Goal: Task Accomplishment & Management: Manage account settings

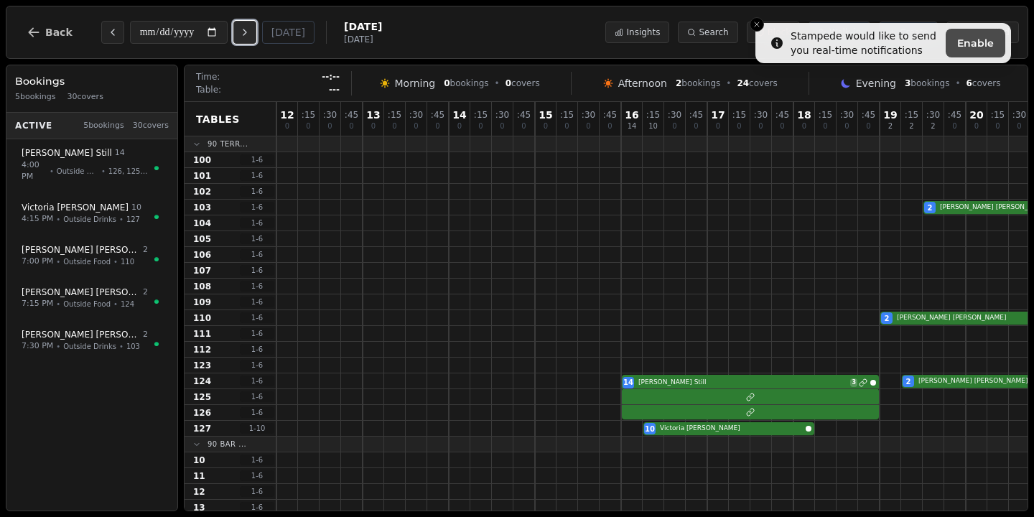
click at [241, 34] on button "Next day" at bounding box center [244, 32] width 23 height 23
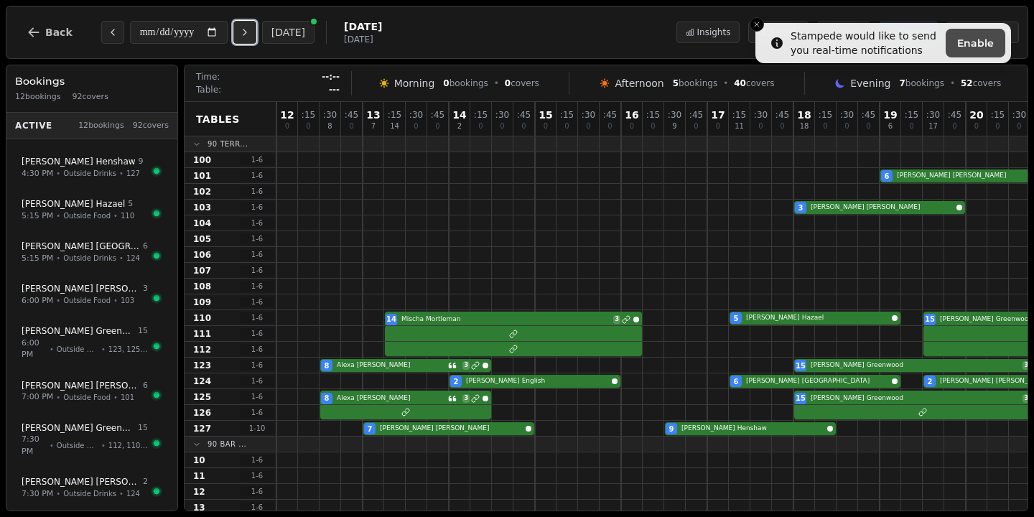
click at [256, 34] on button "Next day" at bounding box center [244, 32] width 23 height 23
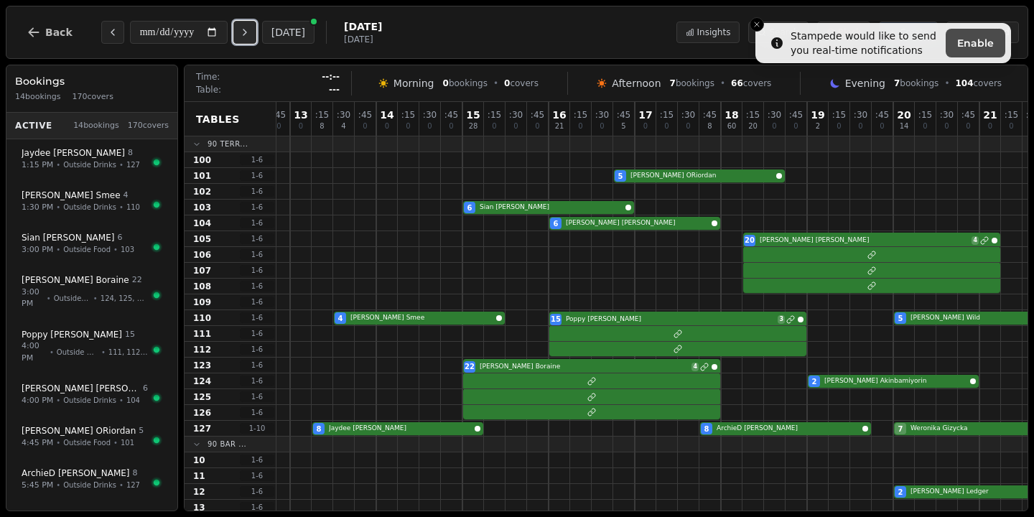
click at [250, 27] on icon "Next day" at bounding box center [244, 32] width 11 height 11
type input "**********"
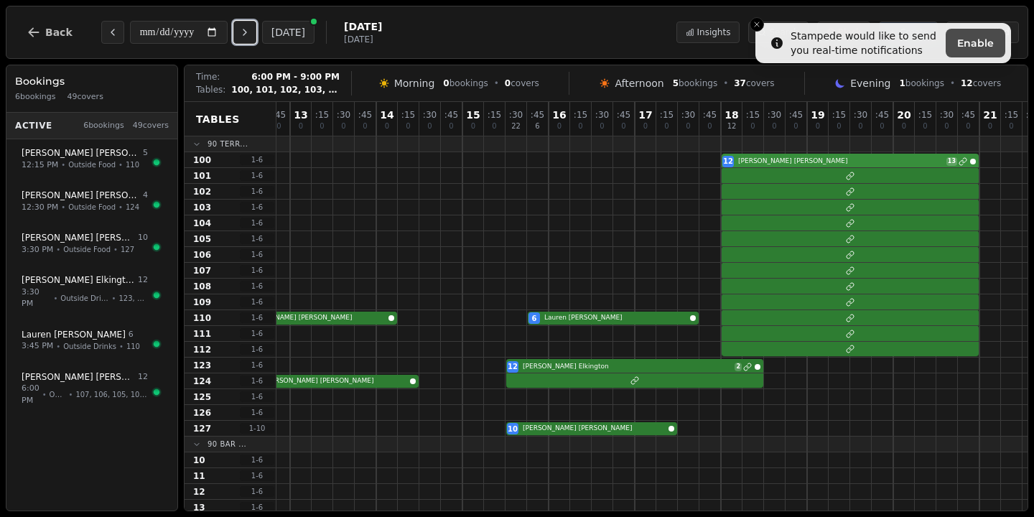
click at [811, 165] on div "12 [PERSON_NAME] 13" at bounding box center [656, 160] width 904 height 16
select select "*****"
select select "**"
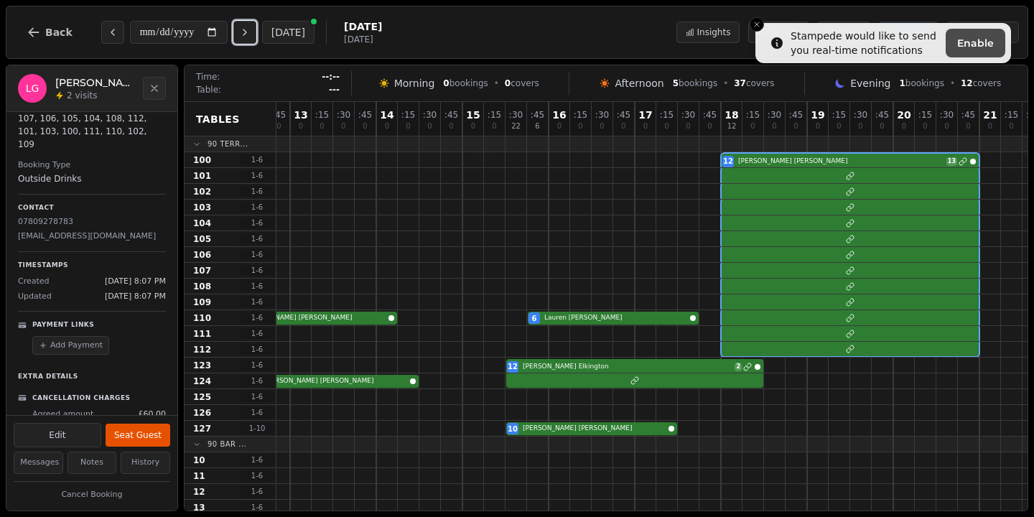
scroll to position [146, 0]
click at [129, 460] on button "History" at bounding box center [146, 462] width 50 height 22
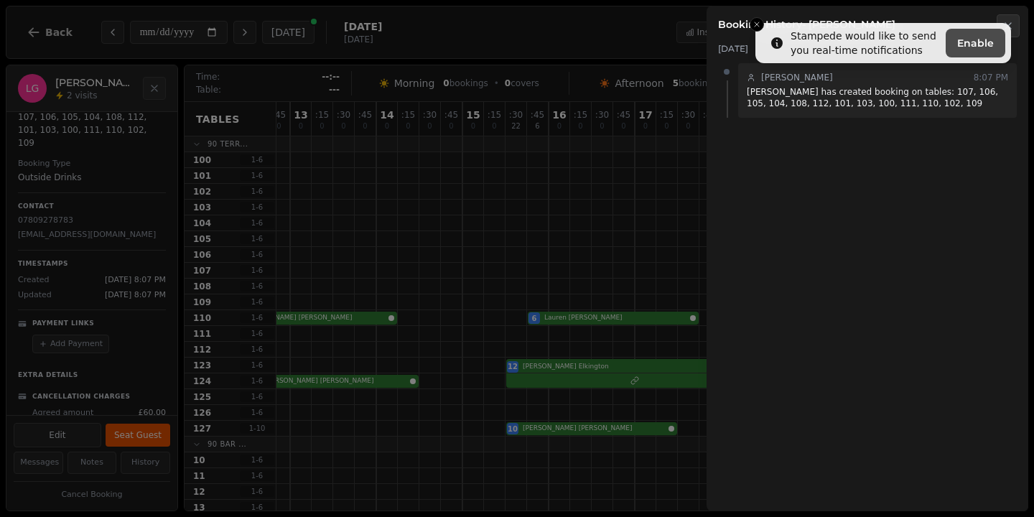
click at [757, 29] on h2 "Booking History - [PERSON_NAME]" at bounding box center [867, 24] width 299 height 14
click at [757, 24] on h2 "Booking History - [PERSON_NAME]" at bounding box center [867, 24] width 299 height 14
click at [809, 200] on div "[DATE] [PERSON_NAME] 8:07 PM [PERSON_NAME] has created booking on tables: 107, …" at bounding box center [867, 271] width 322 height 479
click at [1012, 27] on icon "button" at bounding box center [1007, 25] width 11 height 11
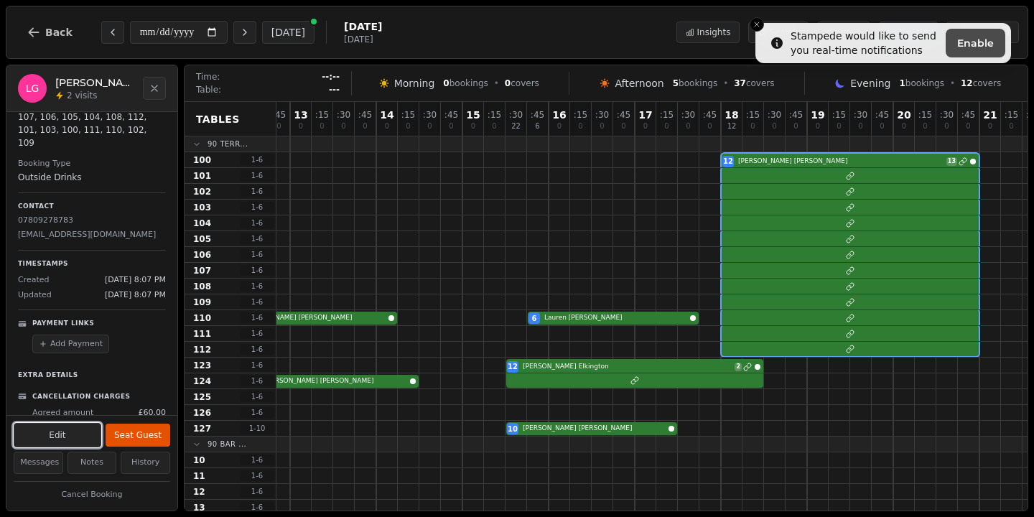
click at [50, 437] on button "Edit" at bounding box center [58, 435] width 88 height 24
select select "**"
select select "**********"
select select "*****"
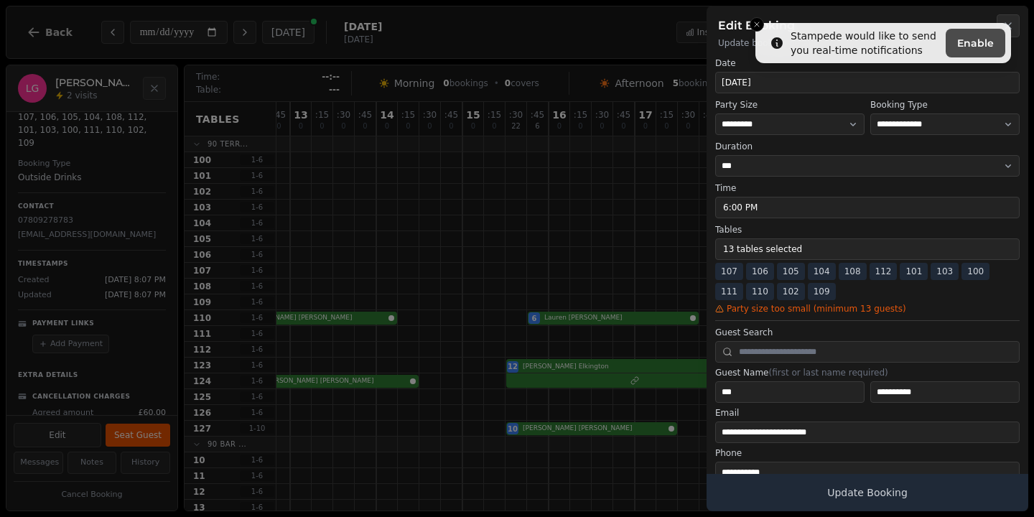
click at [795, 252] on button "13 tables selected" at bounding box center [867, 249] width 304 height 22
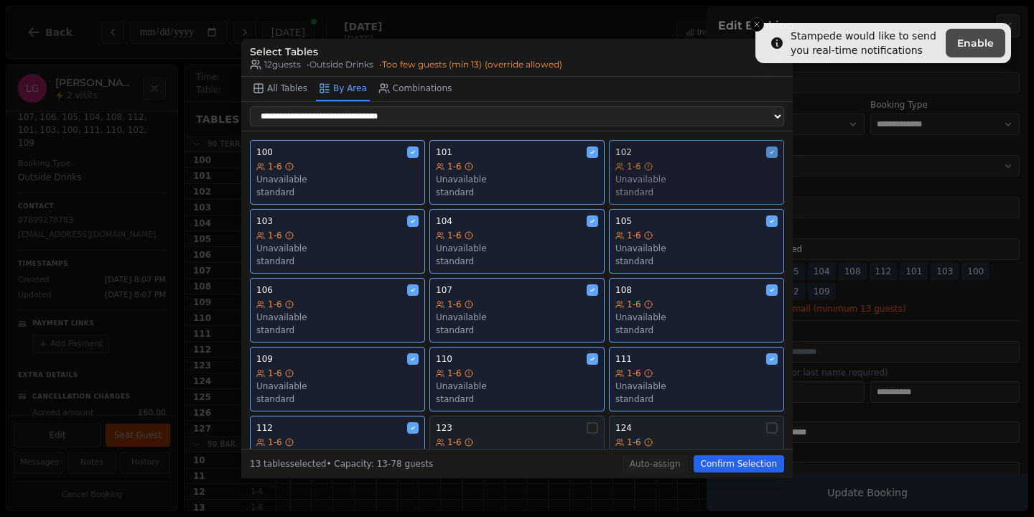
click at [647, 170] on circle at bounding box center [648, 166] width 7 height 7
click at [652, 216] on button "105 1-6 Unavailable standard" at bounding box center [696, 241] width 175 height 65
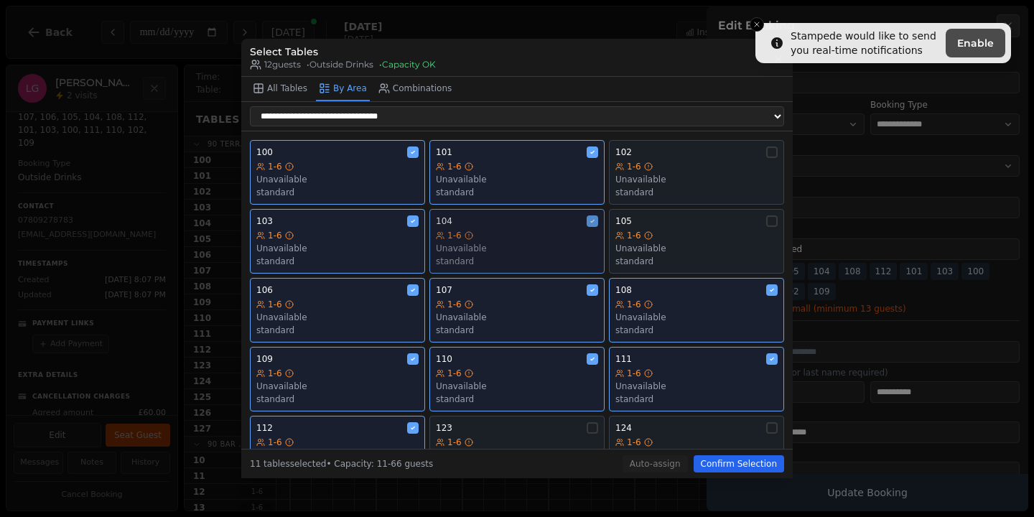
click at [556, 239] on div "1-6" at bounding box center [517, 235] width 162 height 11
click at [352, 223] on div "103" at bounding box center [337, 220] width 162 height 11
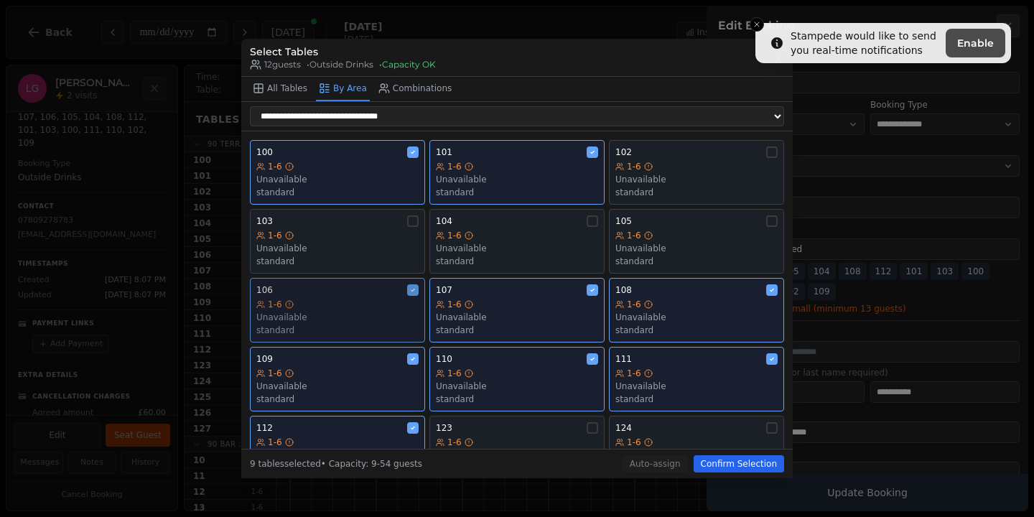
click at [340, 310] on div "1-6" at bounding box center [337, 304] width 162 height 11
click at [473, 305] on div "1-6" at bounding box center [517, 304] width 162 height 11
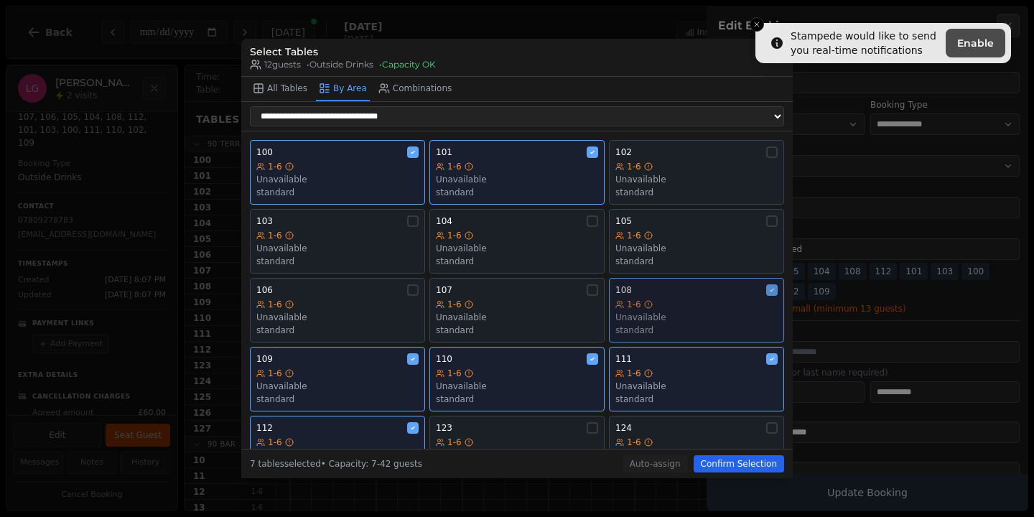
click at [738, 327] on div "standard" at bounding box center [696, 329] width 162 height 11
click at [710, 368] on div "111 1-6 Unavailable standard" at bounding box center [696, 379] width 162 height 52
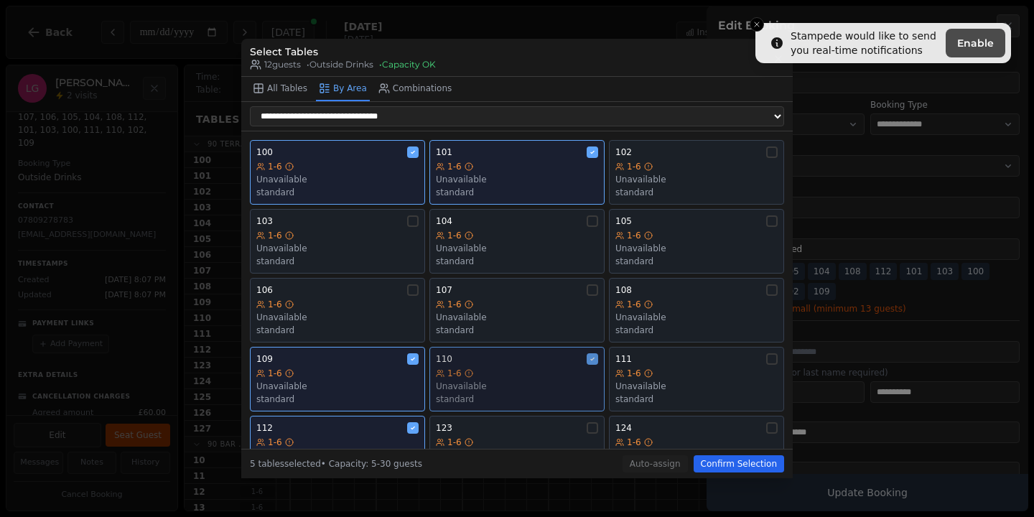
click at [540, 378] on div "1-6" at bounding box center [517, 372] width 162 height 11
click at [349, 369] on div "1-6" at bounding box center [337, 372] width 162 height 11
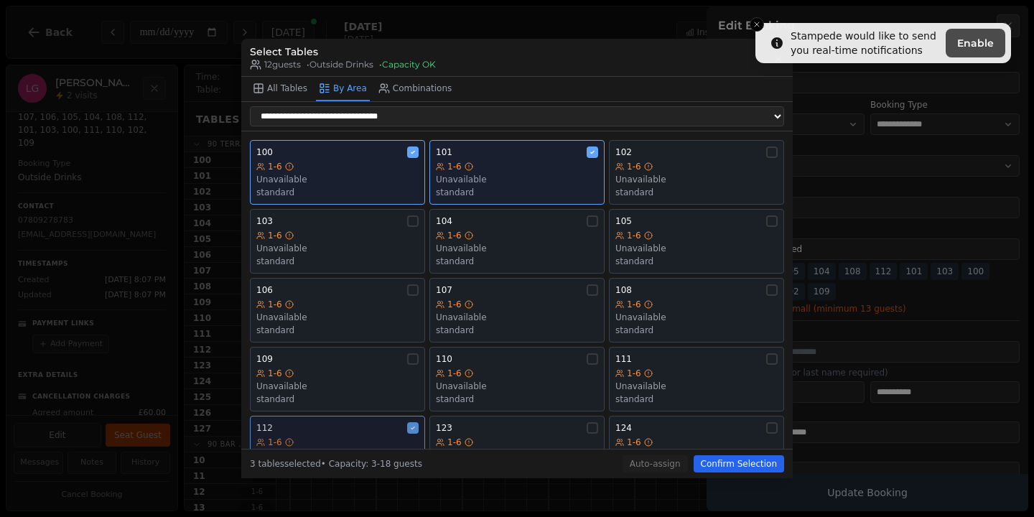
click at [346, 423] on button "112 1-6 Unavailable standard" at bounding box center [337, 448] width 175 height 65
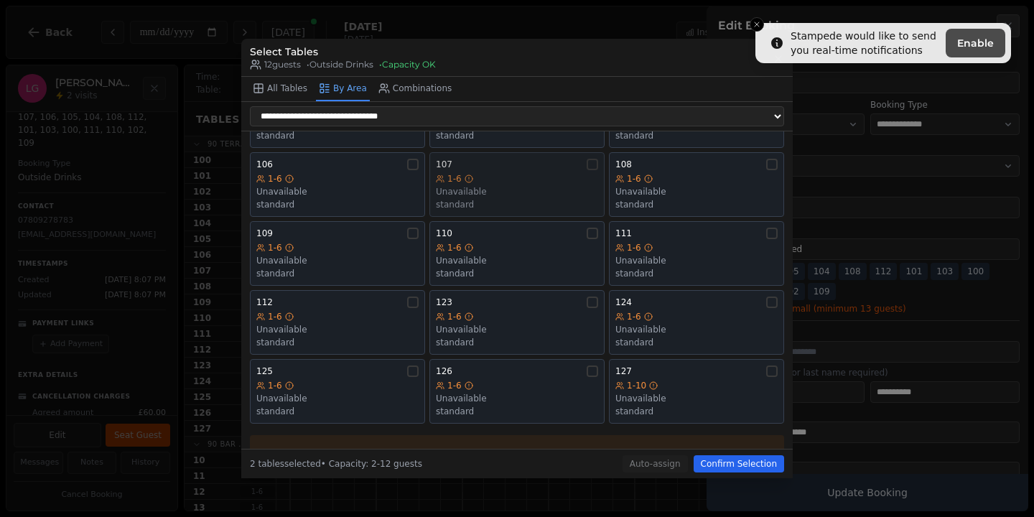
scroll to position [160, 0]
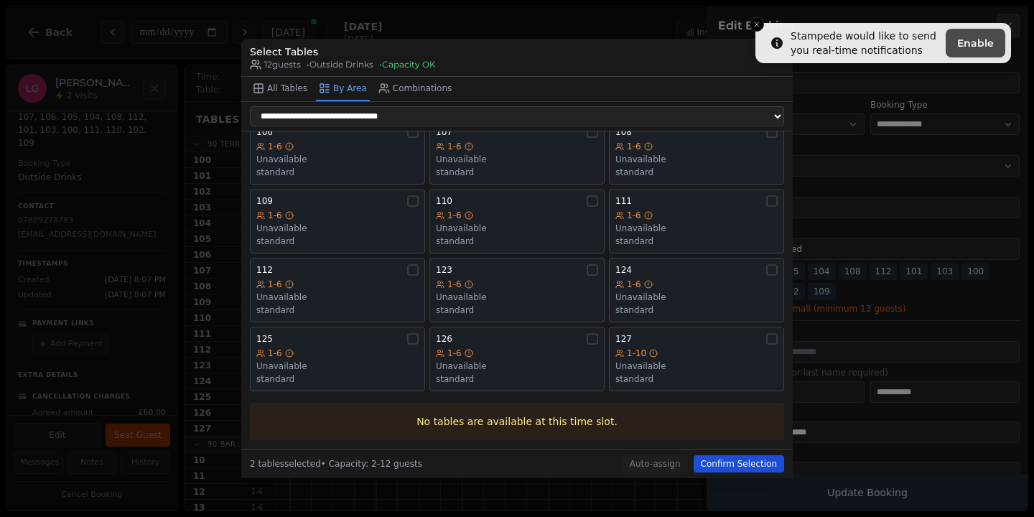
click at [715, 462] on button "Confirm Selection" at bounding box center [738, 463] width 90 height 17
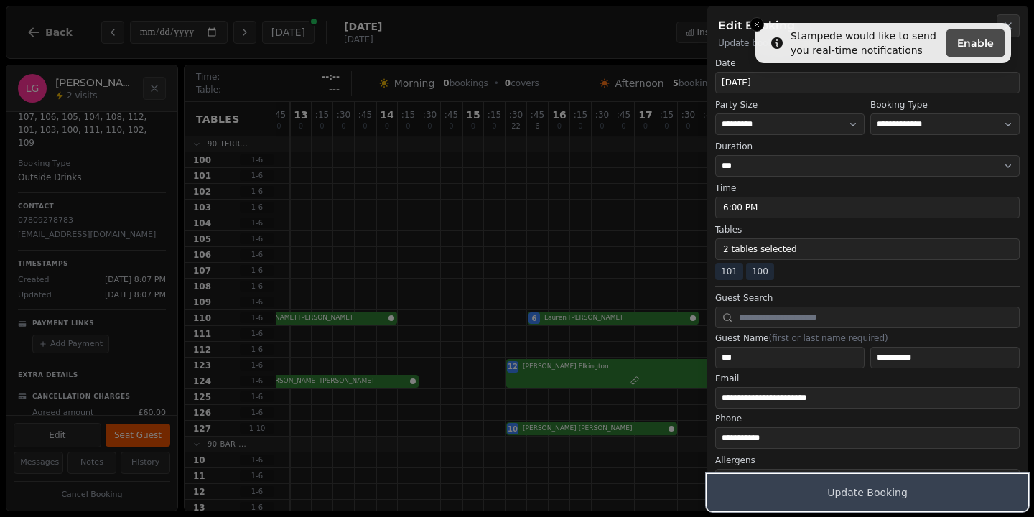
click at [839, 492] on button "Update Booking" at bounding box center [867, 492] width 322 height 37
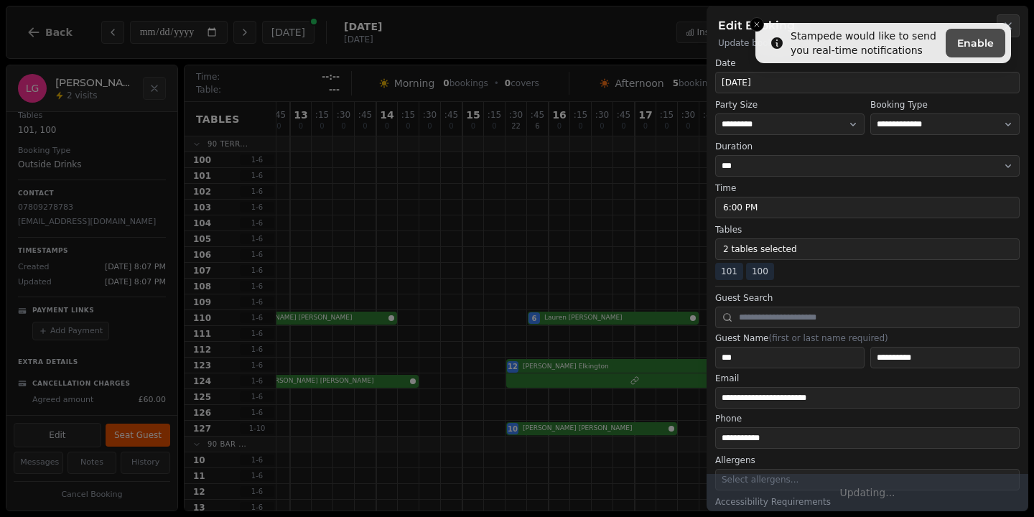
scroll to position [134, 0]
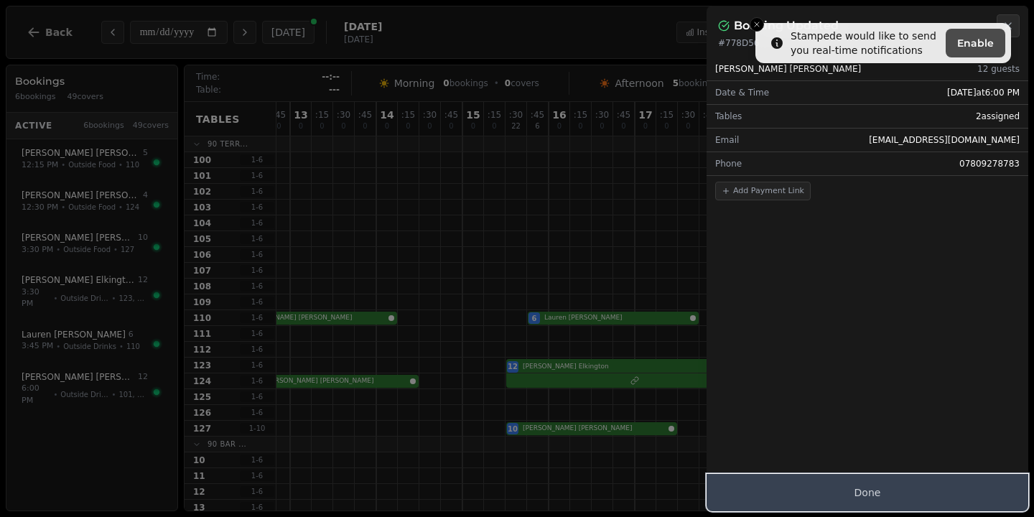
click at [824, 502] on button "Done" at bounding box center [867, 492] width 322 height 37
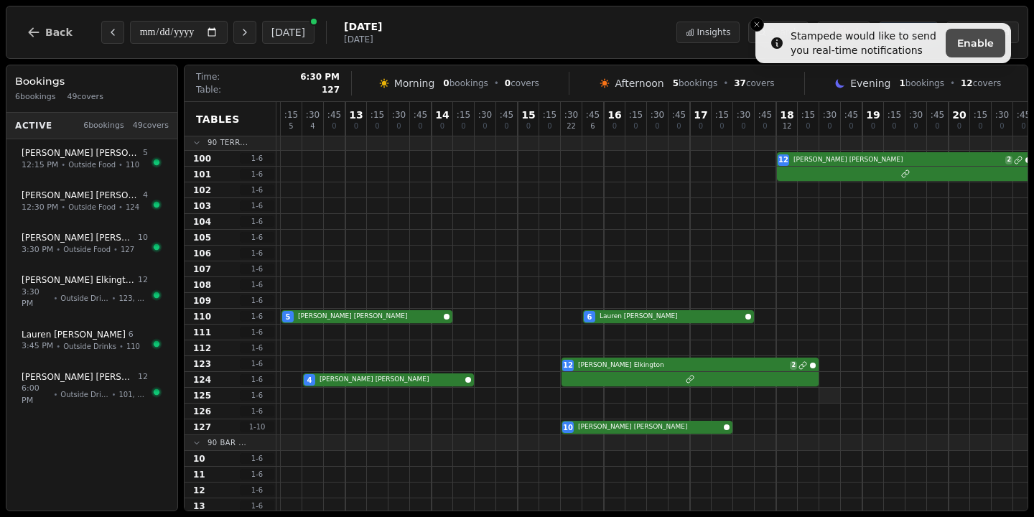
scroll to position [1, 0]
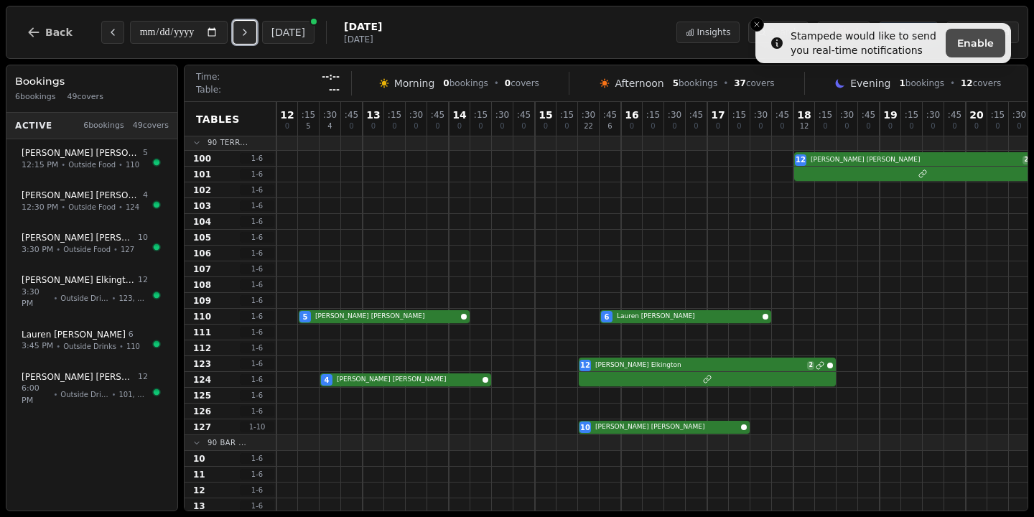
click at [256, 27] on button "Next day" at bounding box center [244, 32] width 23 height 23
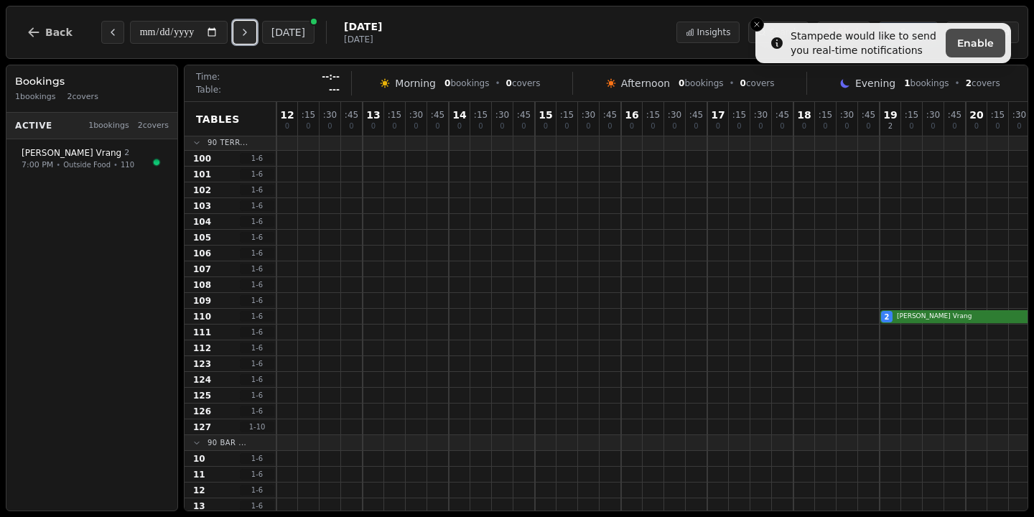
click at [250, 29] on icon "Next day" at bounding box center [244, 32] width 11 height 11
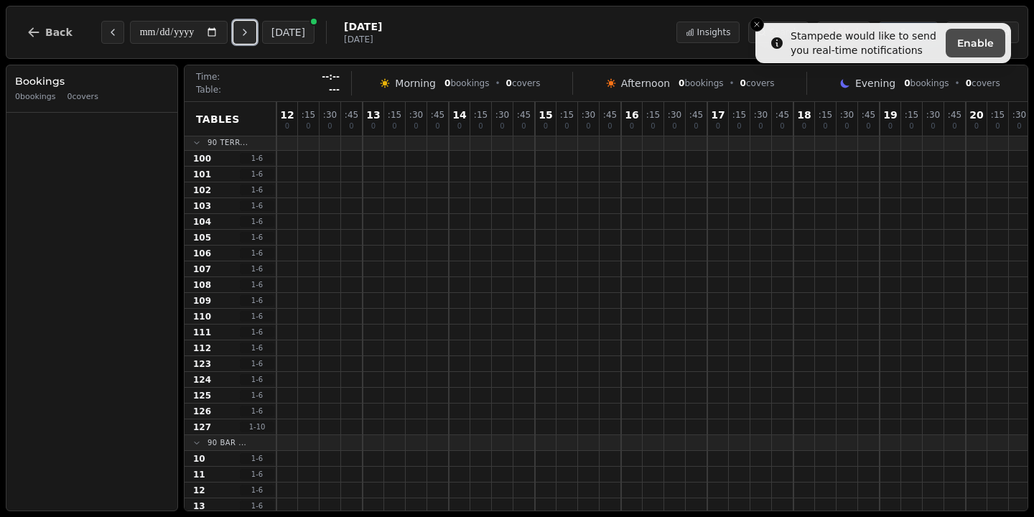
click at [250, 29] on icon "Next day" at bounding box center [244, 32] width 11 height 11
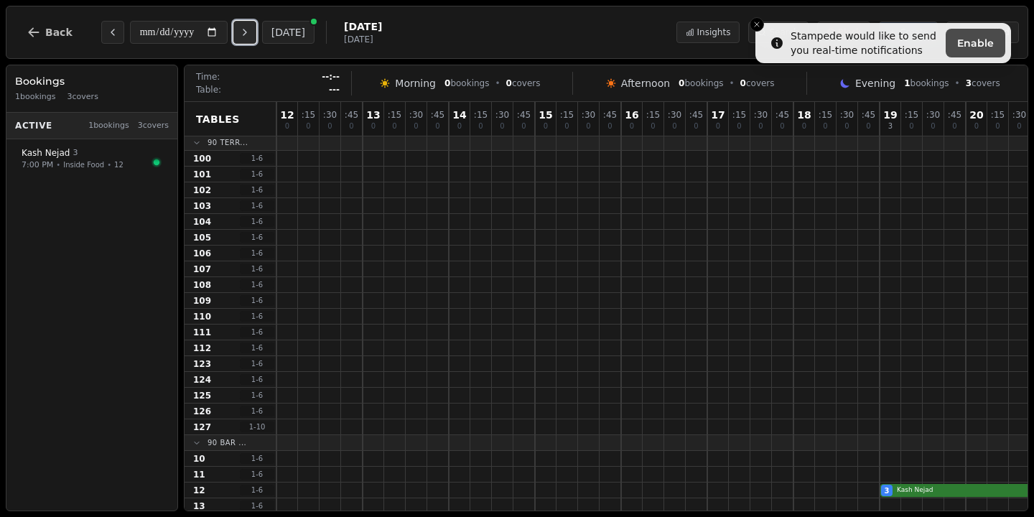
click at [250, 29] on icon "Next day" at bounding box center [244, 32] width 11 height 11
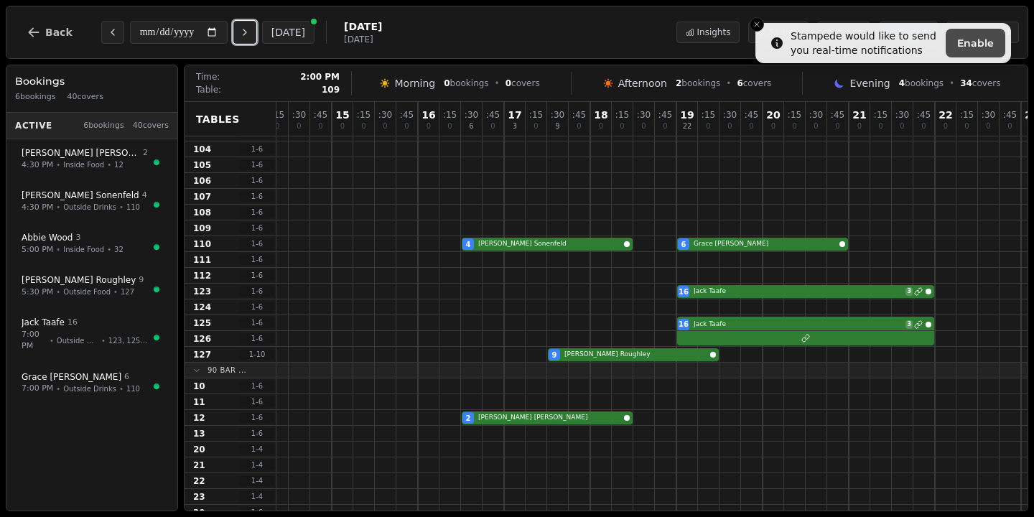
scroll to position [0, 203]
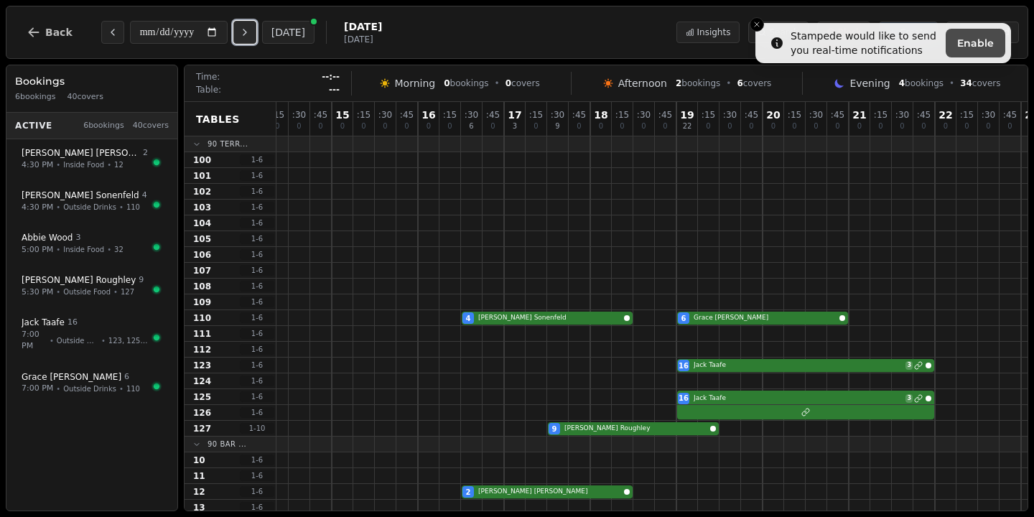
click at [250, 36] on icon "Next day" at bounding box center [244, 32] width 11 height 11
type input "**********"
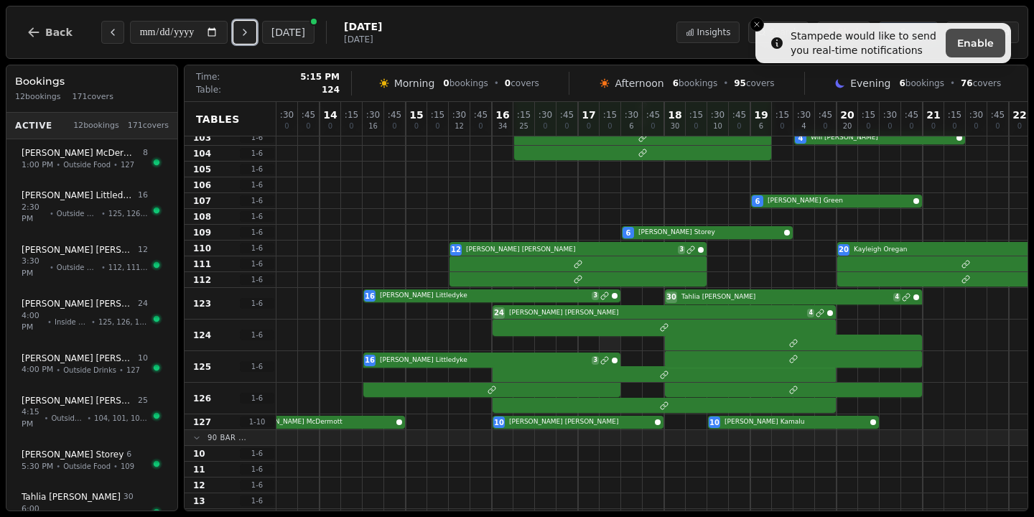
scroll to position [70, 122]
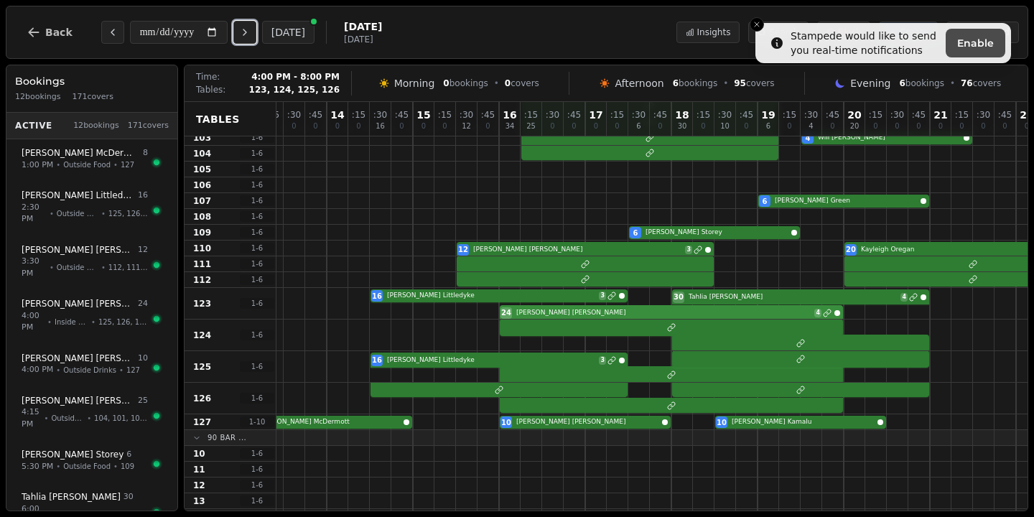
click at [563, 315] on div "16 [PERSON_NAME] 3 24 [PERSON_NAME] 4 30 [PERSON_NAME] 4" at bounding box center [638, 304] width 969 height 32
select select "*****"
select select "**"
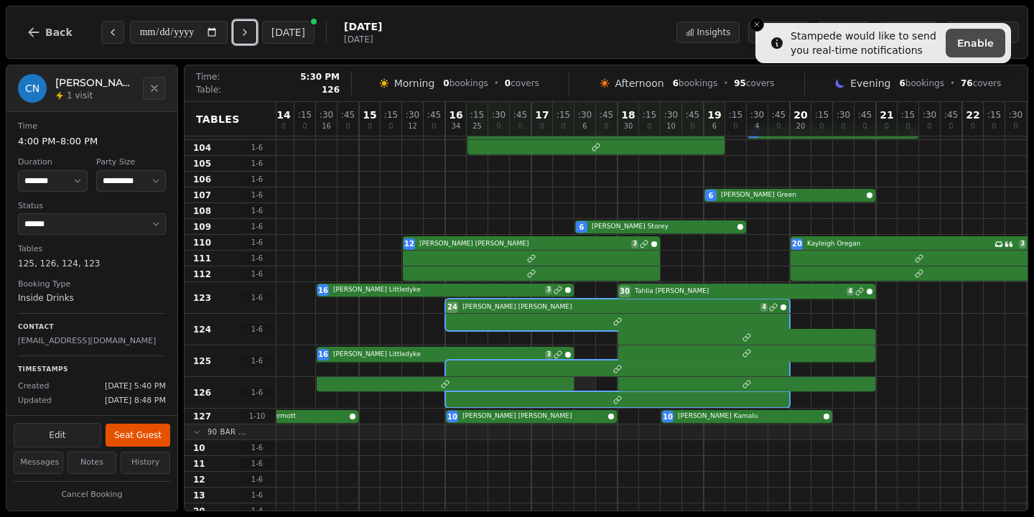
scroll to position [75, 218]
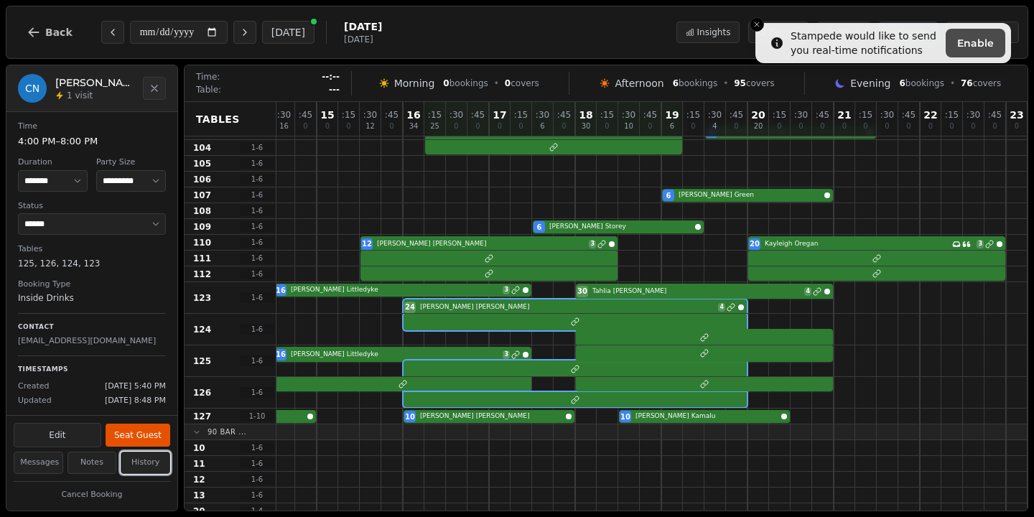
click at [135, 468] on button "History" at bounding box center [146, 462] width 50 height 22
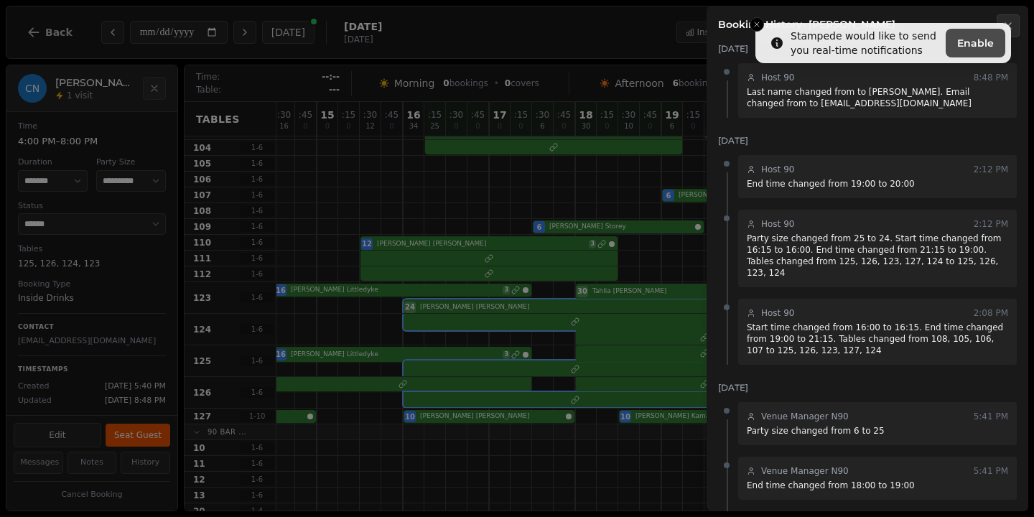
click at [755, 24] on h2 "Booking History - [PERSON_NAME]" at bounding box center [867, 24] width 299 height 14
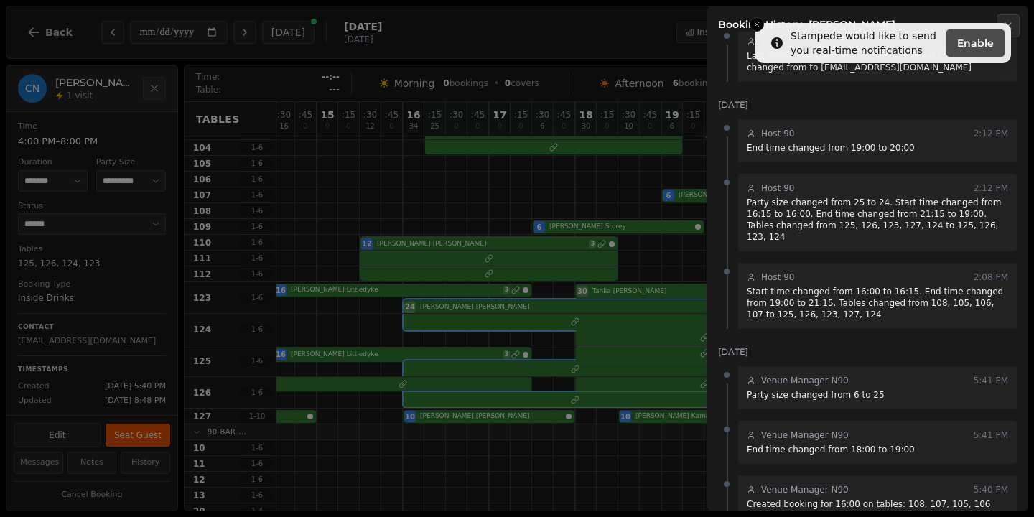
scroll to position [43, 0]
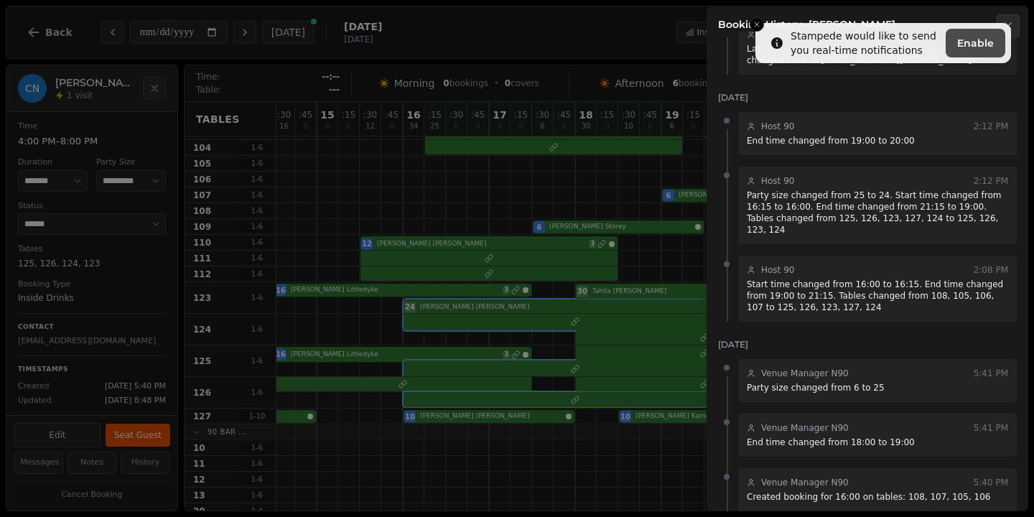
click at [759, 30] on h2 "Booking History - [PERSON_NAME]" at bounding box center [867, 24] width 299 height 14
click at [751, 22] on h2 "Booking History - [PERSON_NAME]" at bounding box center [867, 24] width 299 height 14
click at [1018, 22] on button "Close" at bounding box center [1007, 25] width 23 height 23
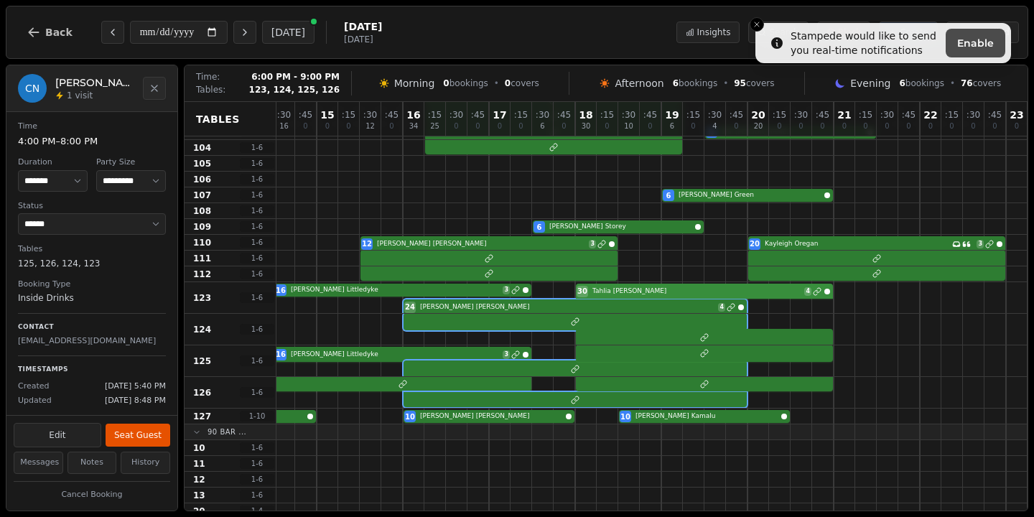
click at [680, 293] on div "16 [PERSON_NAME] 3 24 [PERSON_NAME] 4 30 [PERSON_NAME] 4" at bounding box center [542, 298] width 969 height 32
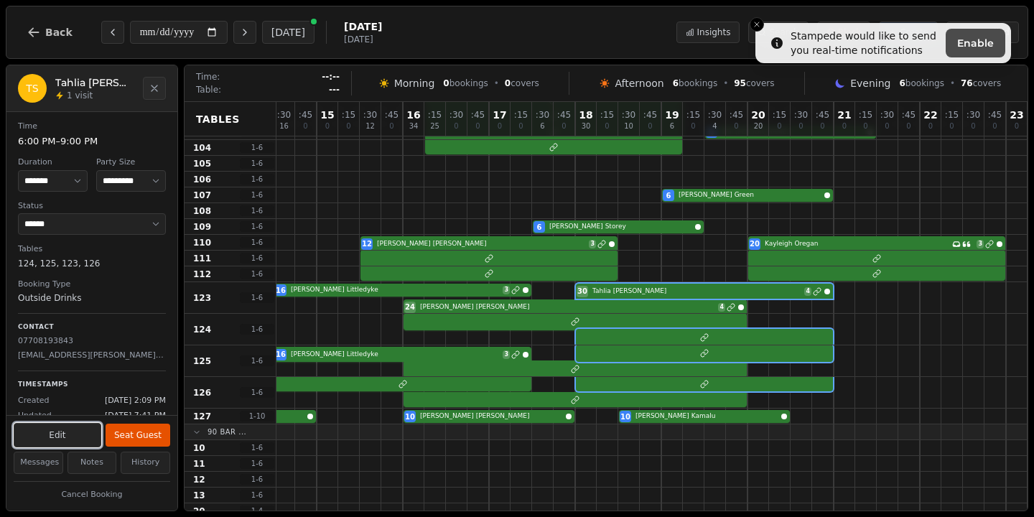
click at [93, 440] on button "Edit" at bounding box center [58, 435] width 88 height 24
select select "**"
select select "**********"
select select "*****"
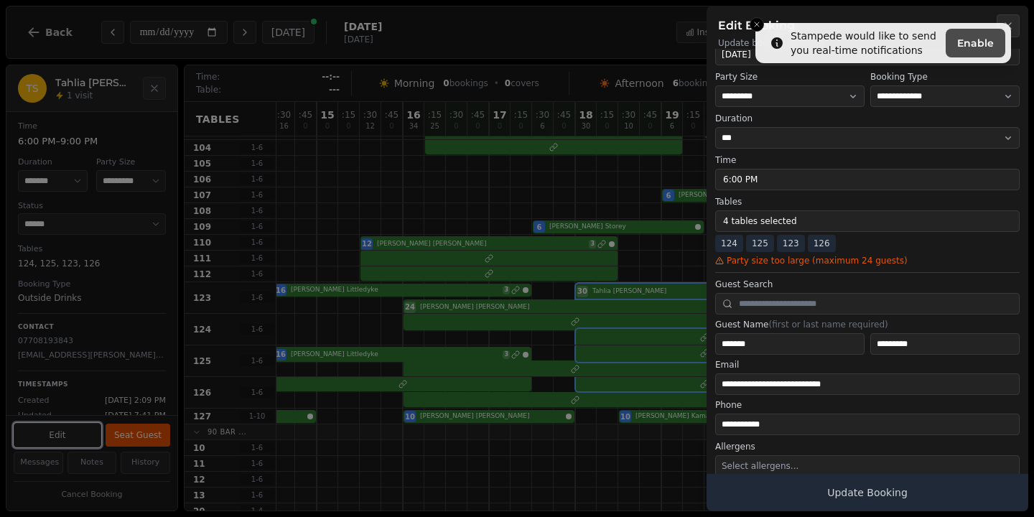
scroll to position [0, 0]
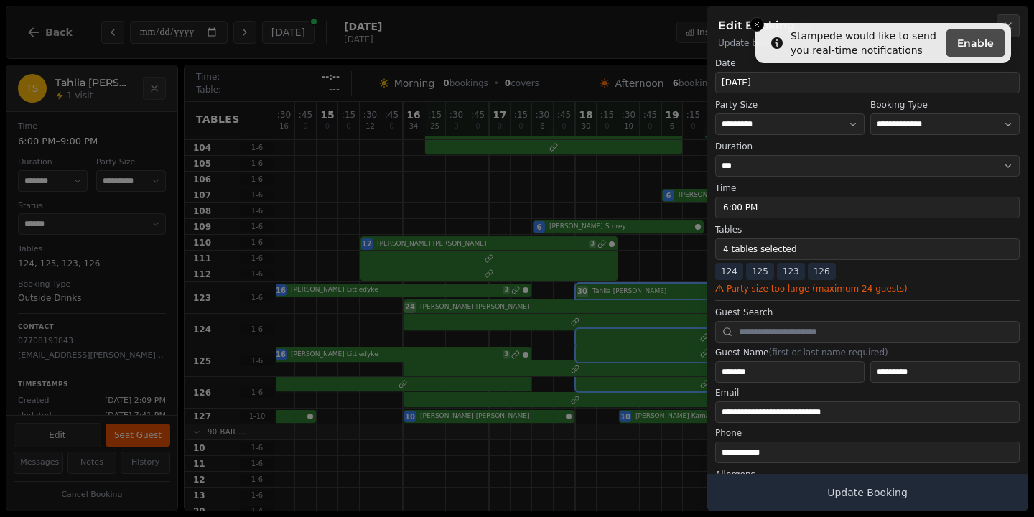
click at [1026, 25] on div "Edit Booking Update booking details" at bounding box center [867, 27] width 322 height 43
click at [1020, 24] on div "Edit Booking Update booking details" at bounding box center [867, 27] width 322 height 43
click at [1014, 24] on button "Close" at bounding box center [1007, 25] width 23 height 23
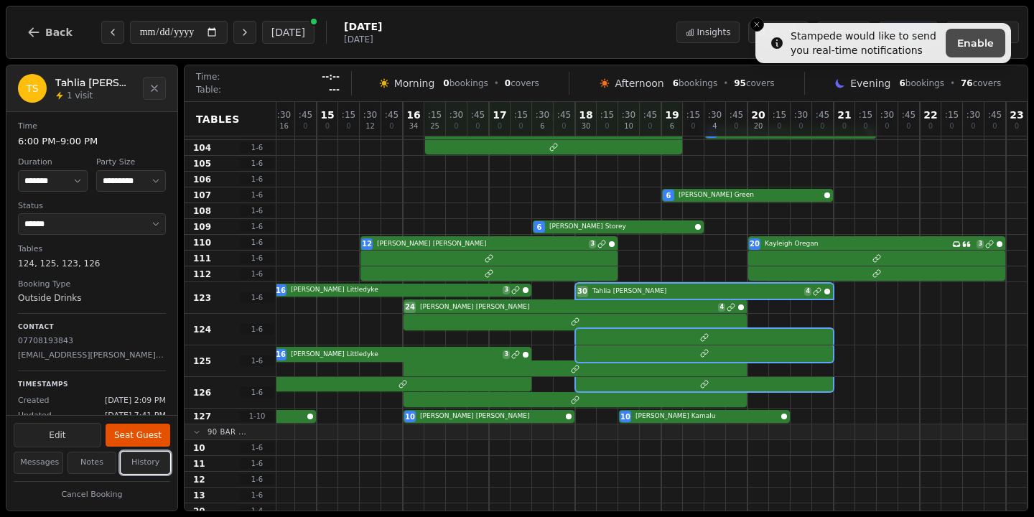
click at [139, 469] on button "History" at bounding box center [146, 462] width 50 height 22
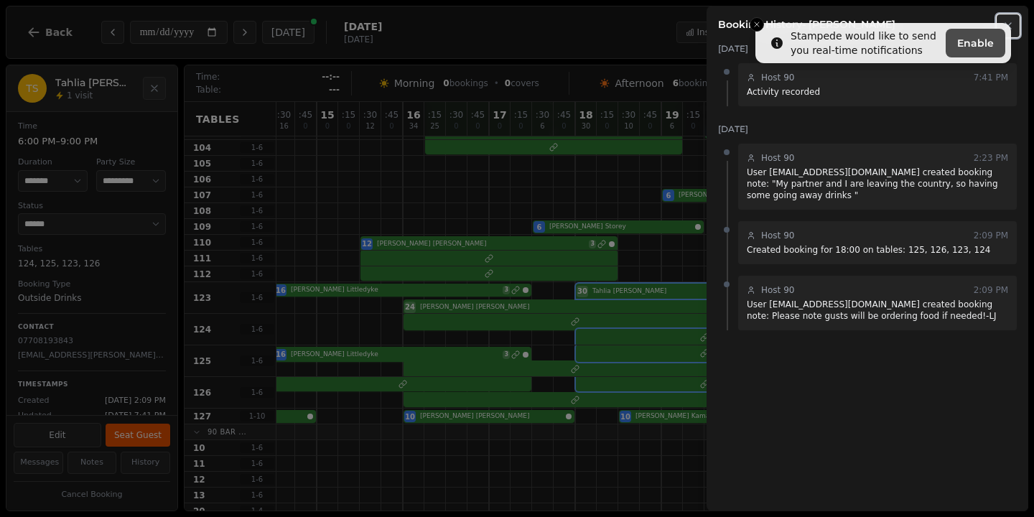
click at [1015, 22] on button "Close" at bounding box center [1007, 25] width 23 height 23
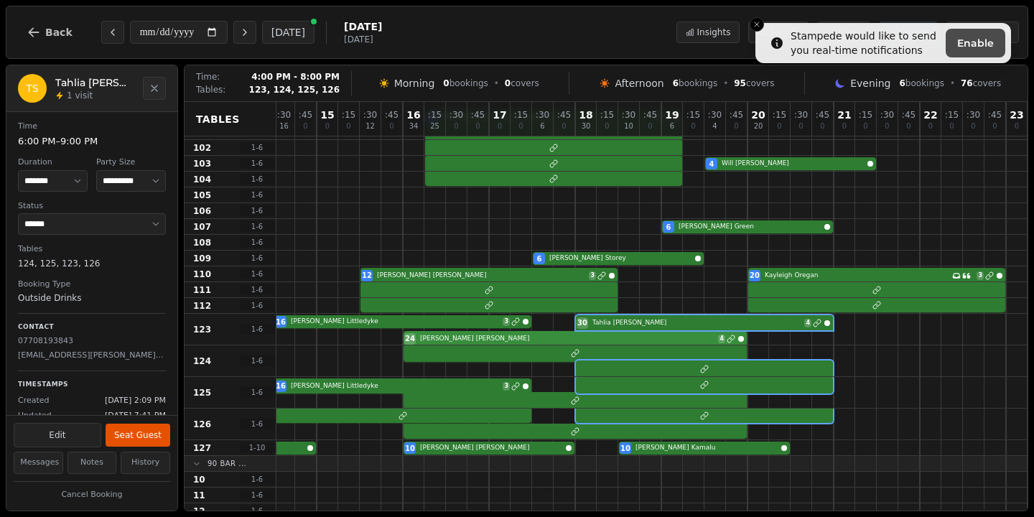
scroll to position [36, 218]
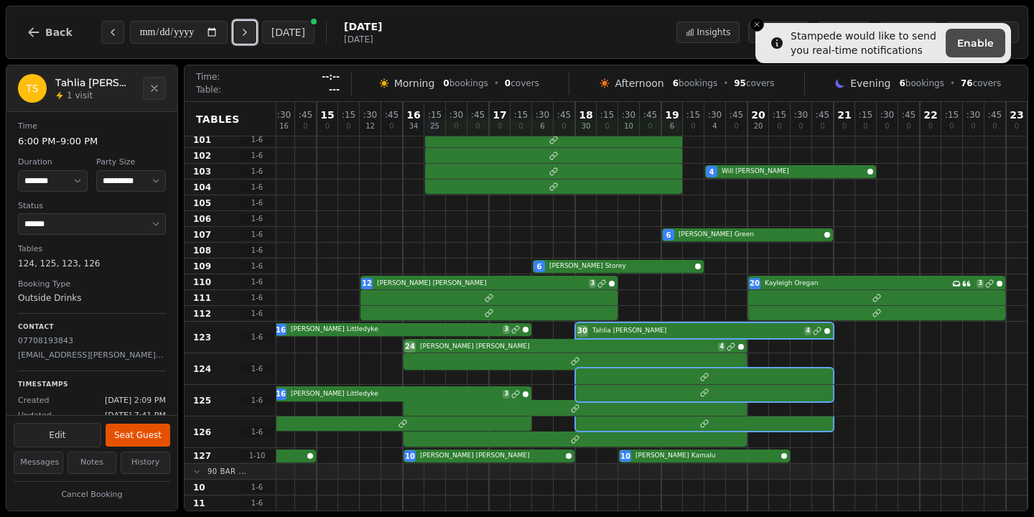
click at [256, 39] on button "Next day" at bounding box center [244, 32] width 23 height 23
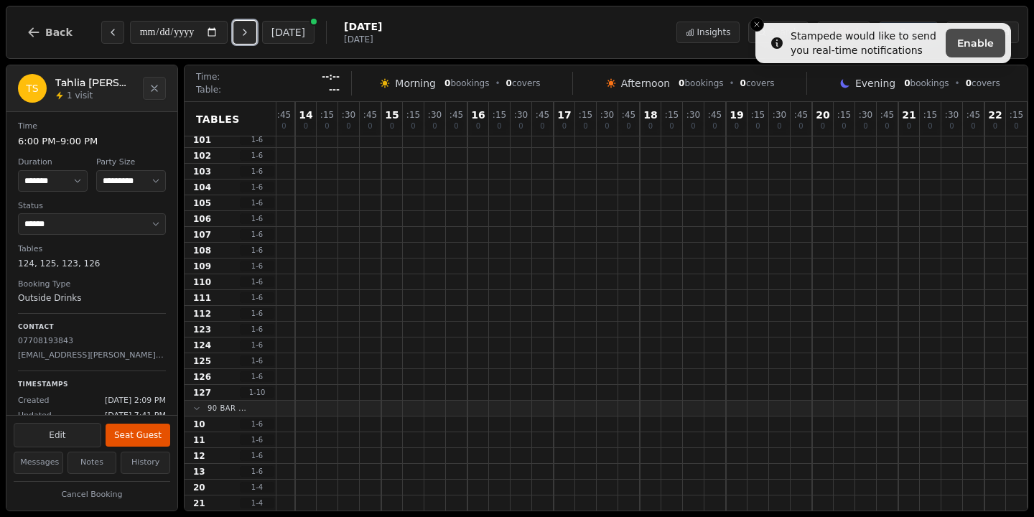
scroll to position [36, 154]
click at [150, 88] on icon "Close" at bounding box center [154, 88] width 11 height 11
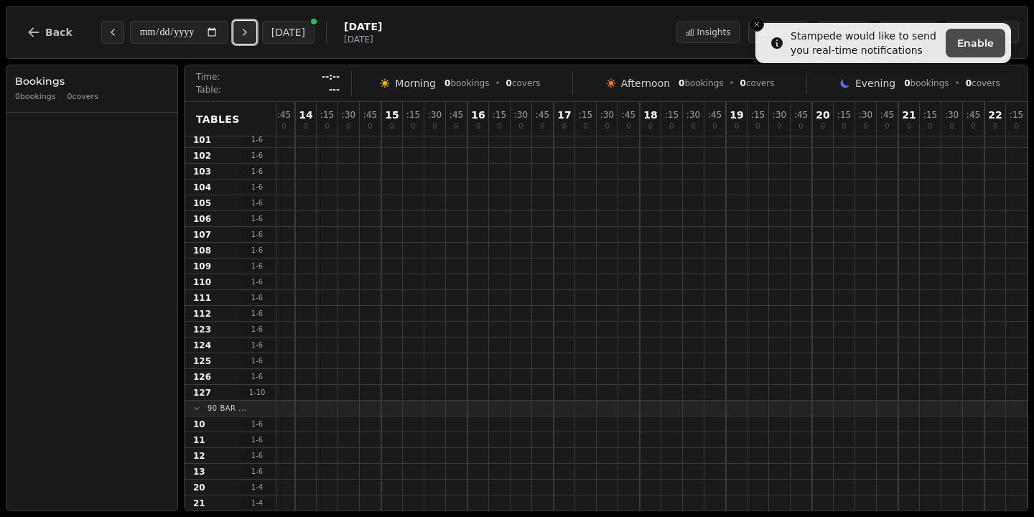
click at [248, 37] on icon "Next day" at bounding box center [244, 32] width 11 height 11
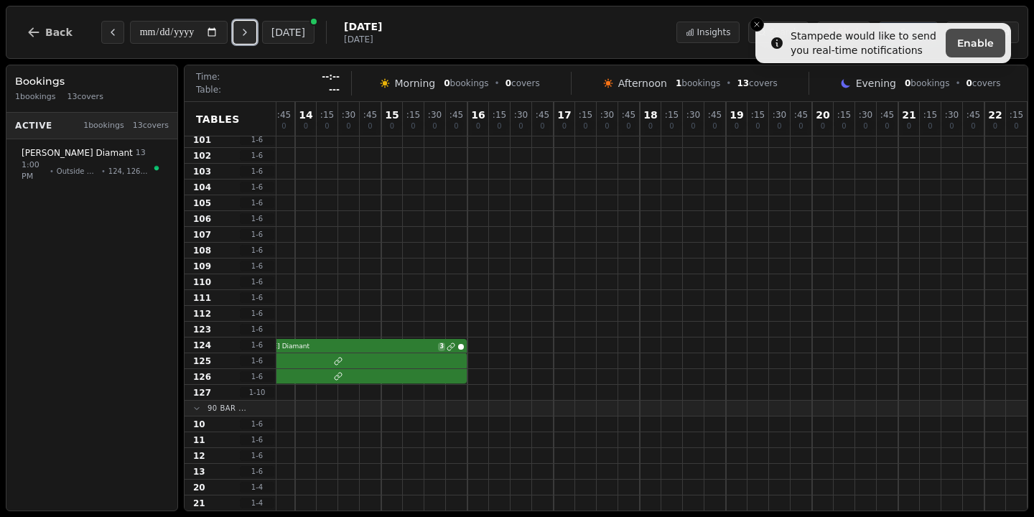
click at [248, 37] on icon "Next day" at bounding box center [244, 32] width 11 height 11
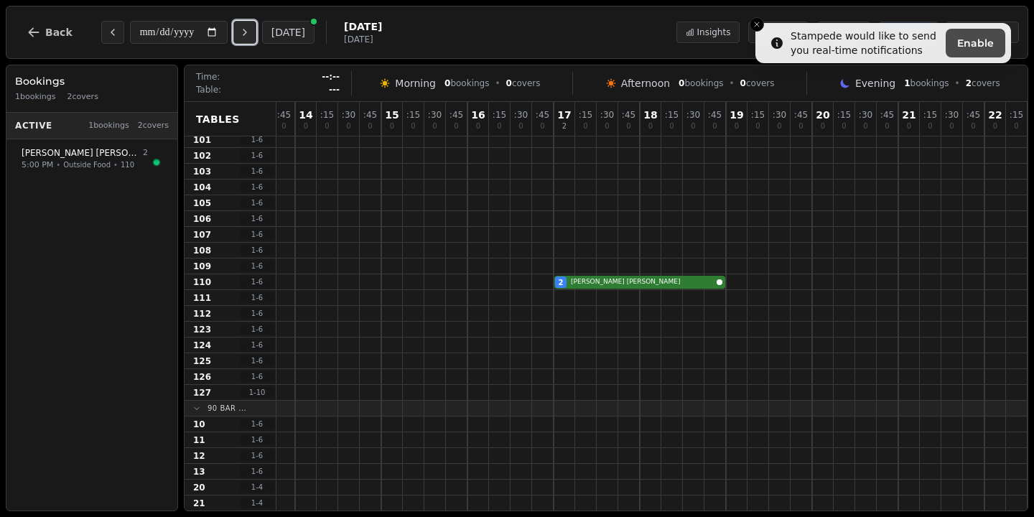
click at [248, 37] on icon "Next day" at bounding box center [244, 32] width 11 height 11
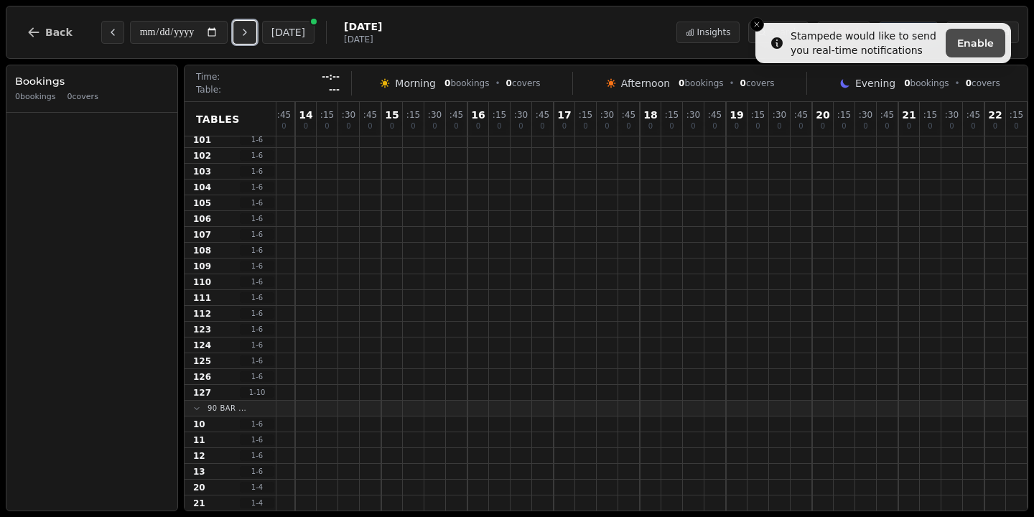
click at [248, 37] on icon "Next day" at bounding box center [244, 32] width 11 height 11
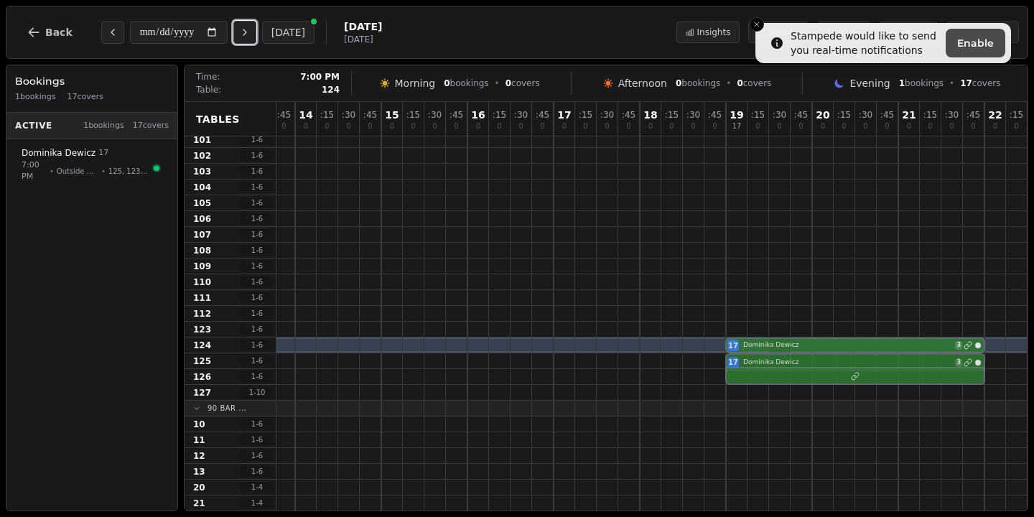
drag, startPoint x: 787, startPoint y: 333, endPoint x: 787, endPoint y: 344, distance: 10.8
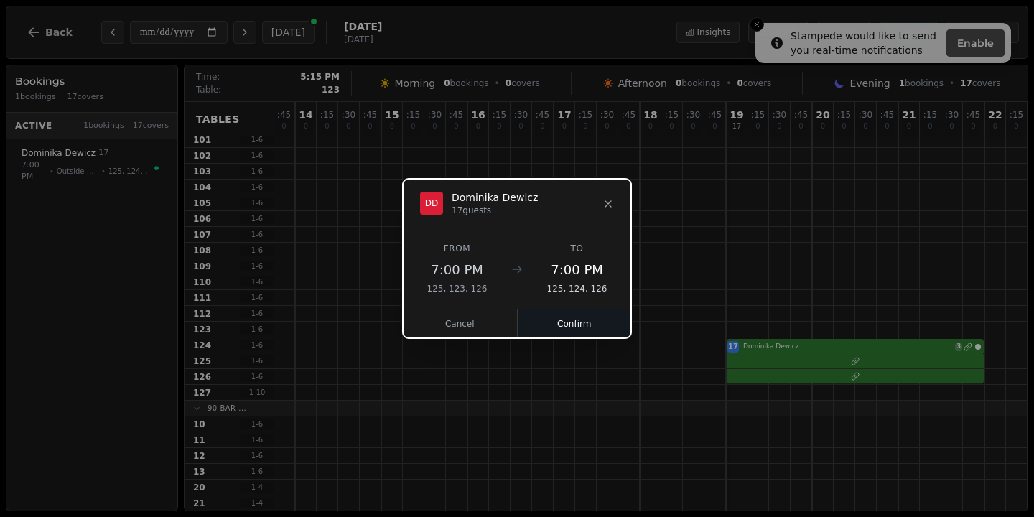
click at [582, 323] on button "Confirm" at bounding box center [575, 323] width 114 height 29
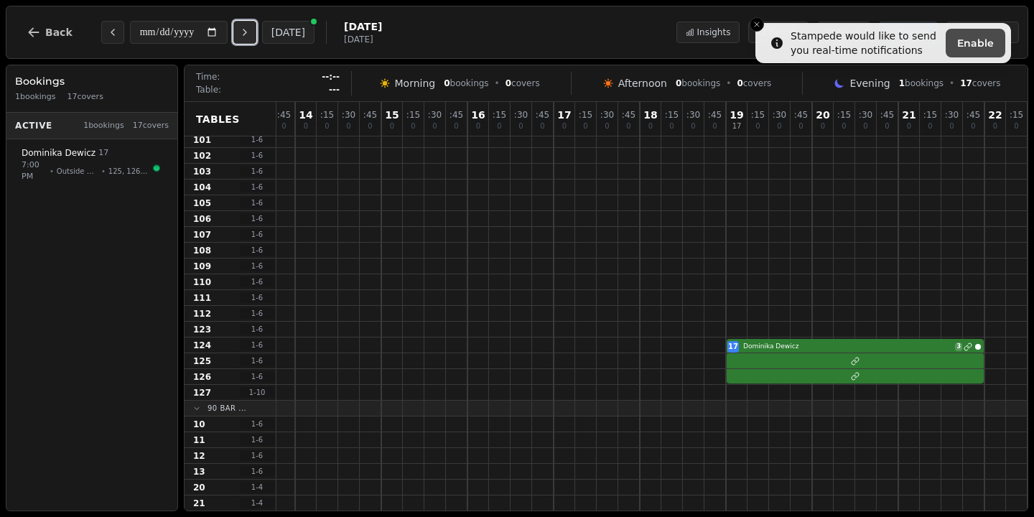
click at [250, 31] on icon "Next day" at bounding box center [244, 32] width 11 height 11
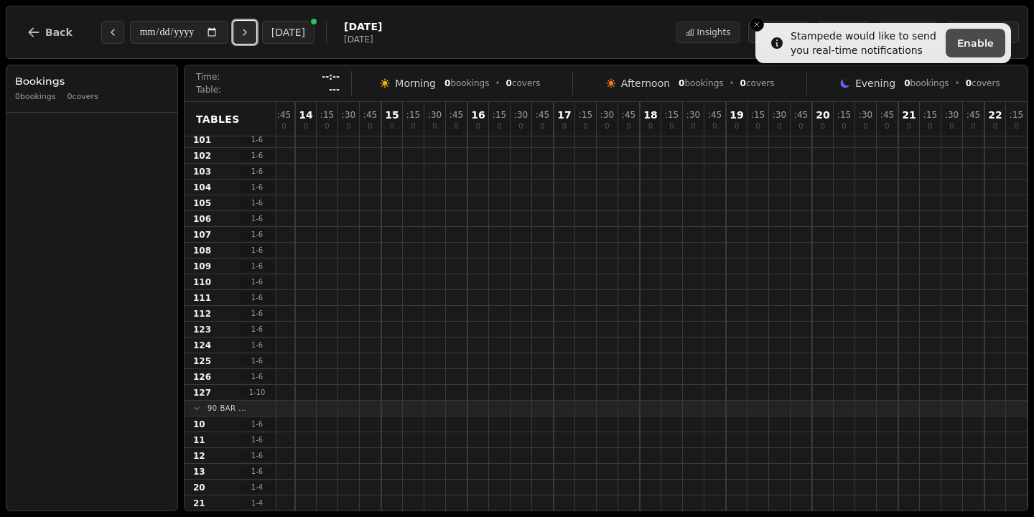
click at [250, 31] on icon "Next day" at bounding box center [244, 32] width 11 height 11
type input "**********"
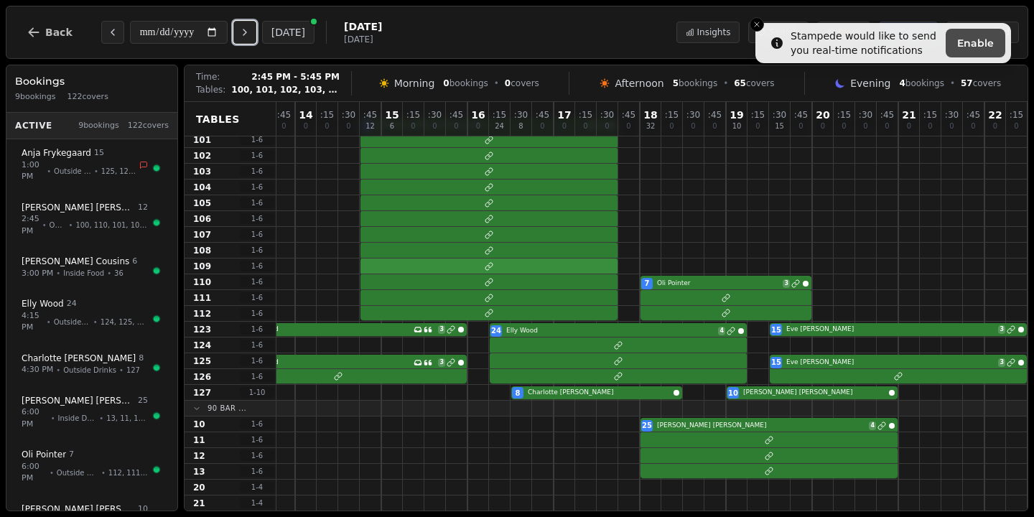
scroll to position [0, 154]
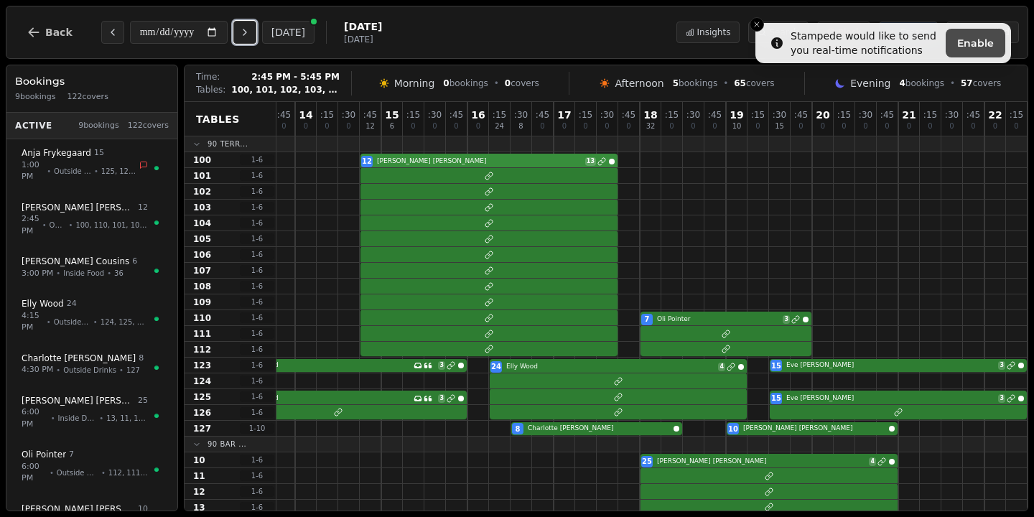
click at [421, 163] on div "12 [PERSON_NAME] 13" at bounding box center [607, 160] width 969 height 16
select select "*****"
select select "**"
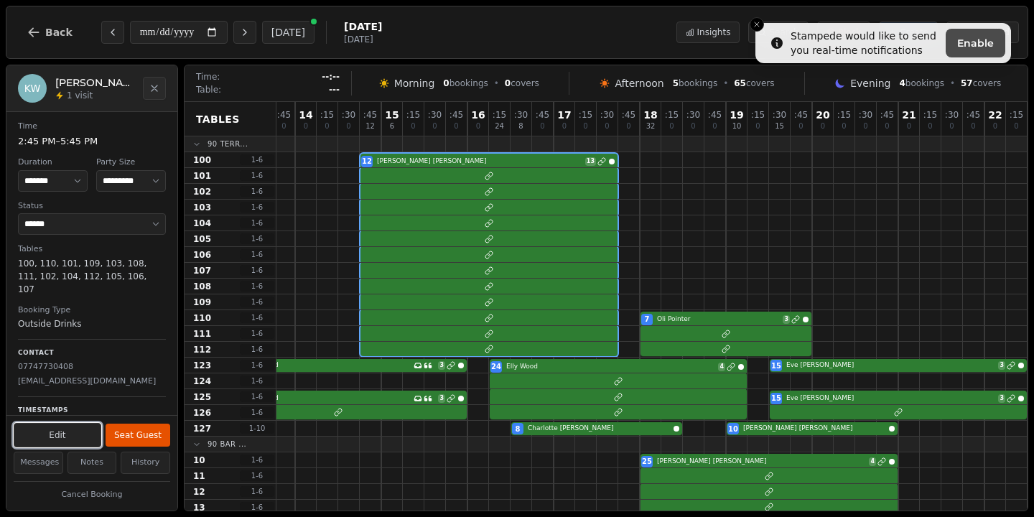
click at [60, 440] on button "Edit" at bounding box center [58, 435] width 88 height 24
select select "**"
select select "**********"
select select "*****"
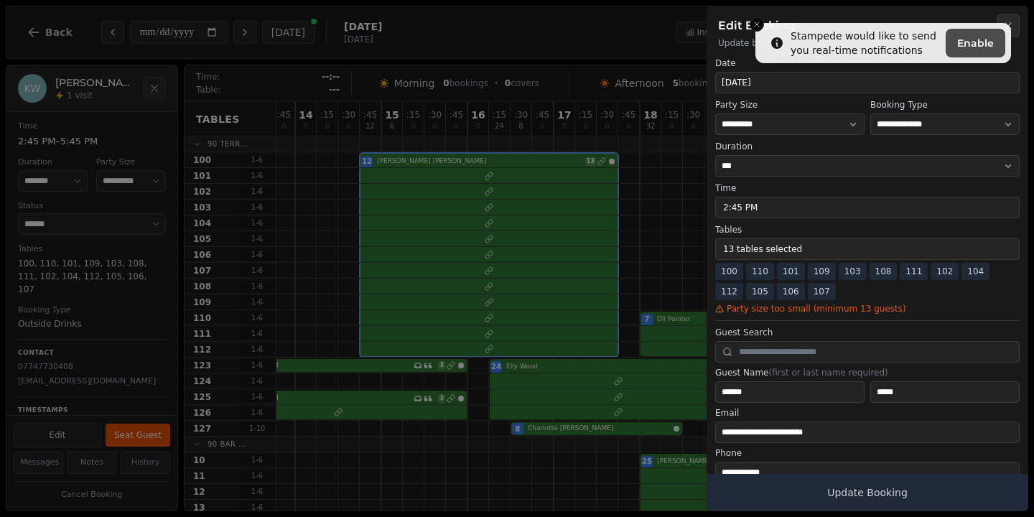
click at [760, 243] on button "13 tables selected" at bounding box center [867, 249] width 304 height 22
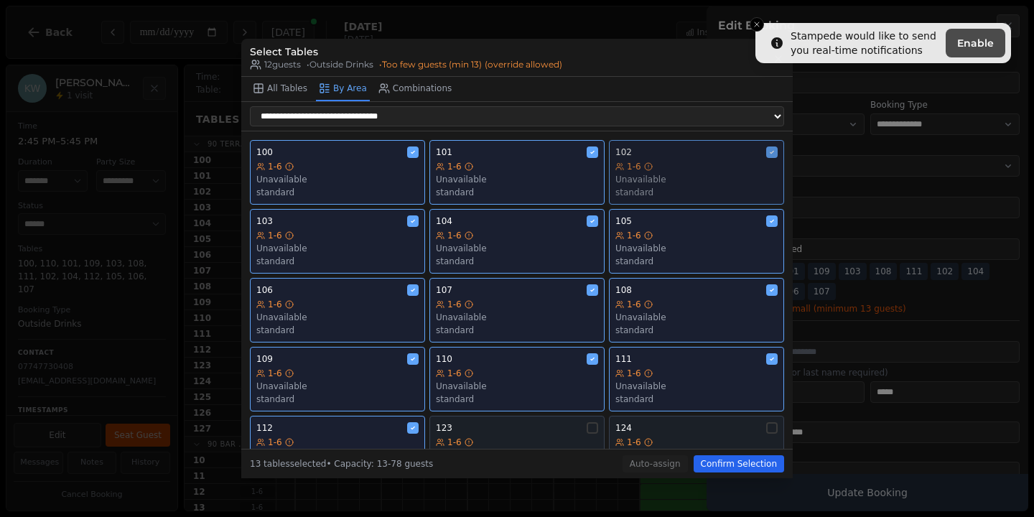
click at [674, 167] on div "1-6" at bounding box center [696, 166] width 162 height 11
click at [655, 233] on div "1-6" at bounding box center [696, 235] width 162 height 11
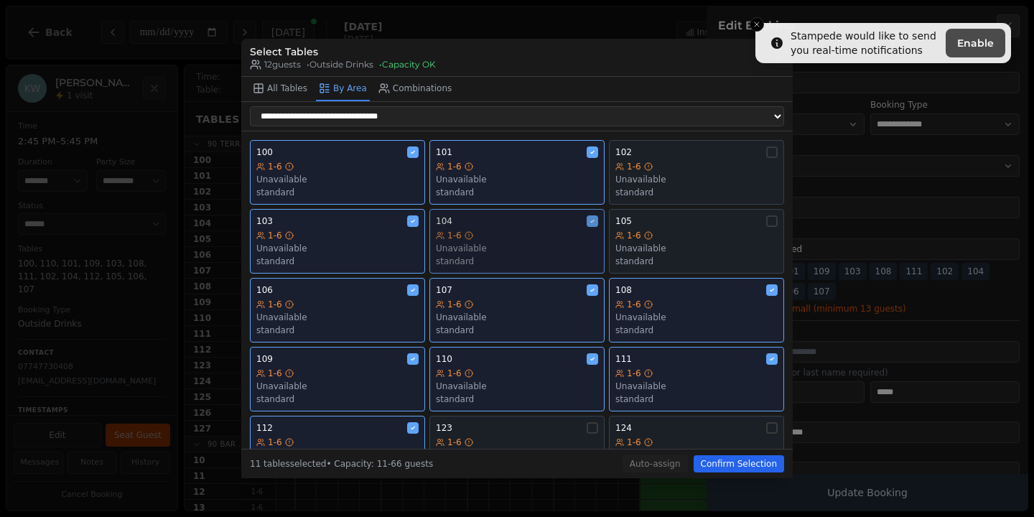
click at [536, 225] on div "104" at bounding box center [517, 220] width 162 height 11
click at [407, 225] on div at bounding box center [412, 220] width 11 height 11
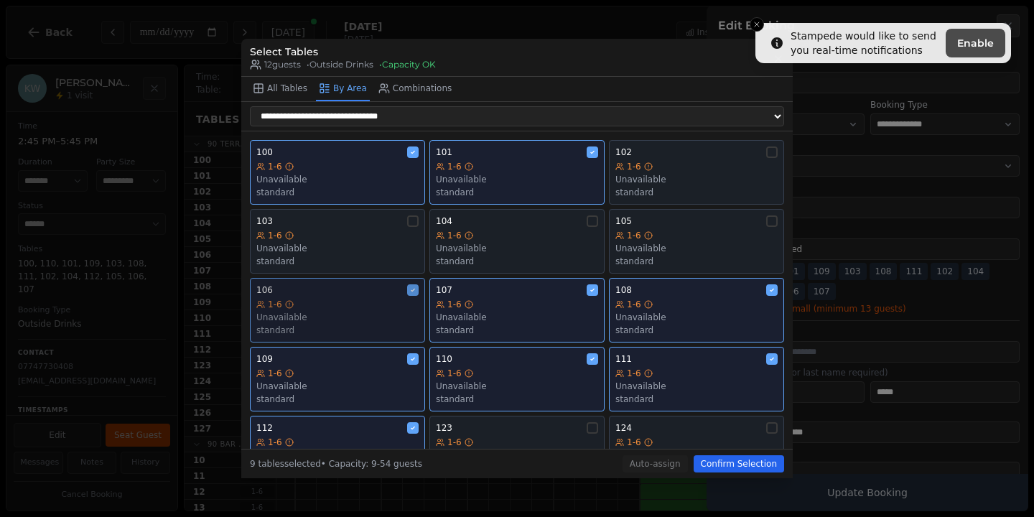
click at [398, 289] on div "106" at bounding box center [337, 289] width 162 height 11
click at [493, 289] on div "107" at bounding box center [517, 289] width 162 height 11
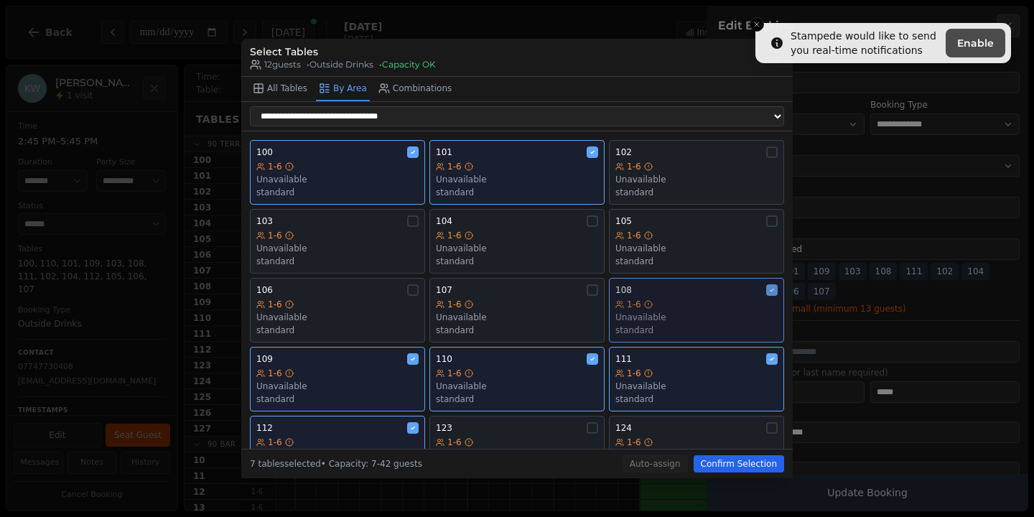
click at [635, 291] on div "108" at bounding box center [696, 289] width 162 height 11
click at [625, 365] on span "111" at bounding box center [623, 358] width 17 height 11
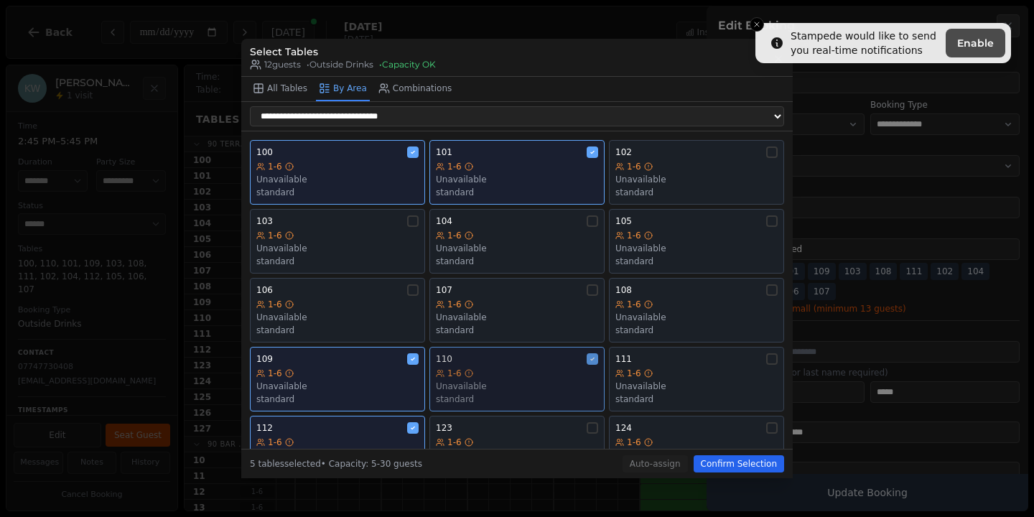
click at [540, 392] on div "Unavailable" at bounding box center [517, 385] width 162 height 11
click at [389, 374] on div "1-6" at bounding box center [337, 372] width 162 height 11
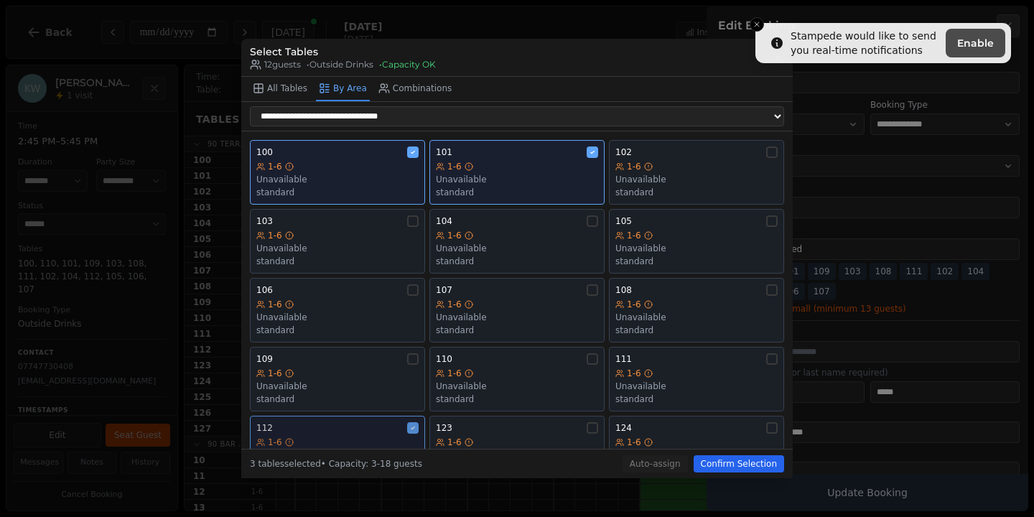
click at [382, 421] on button "112 1-6 Unavailable standard" at bounding box center [337, 448] width 175 height 65
click at [731, 464] on button "Confirm Selection" at bounding box center [738, 463] width 90 height 17
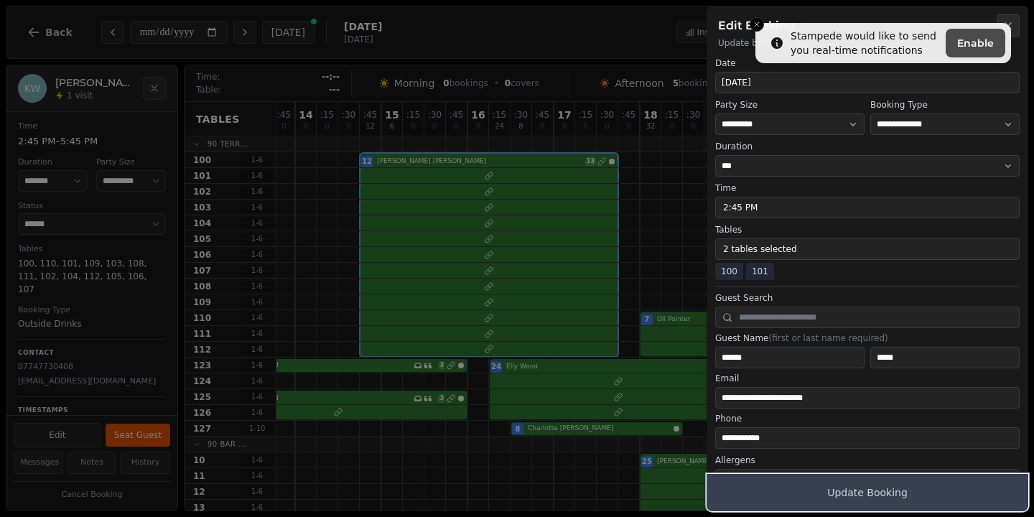
click at [857, 492] on button "Update Booking" at bounding box center [867, 492] width 322 height 37
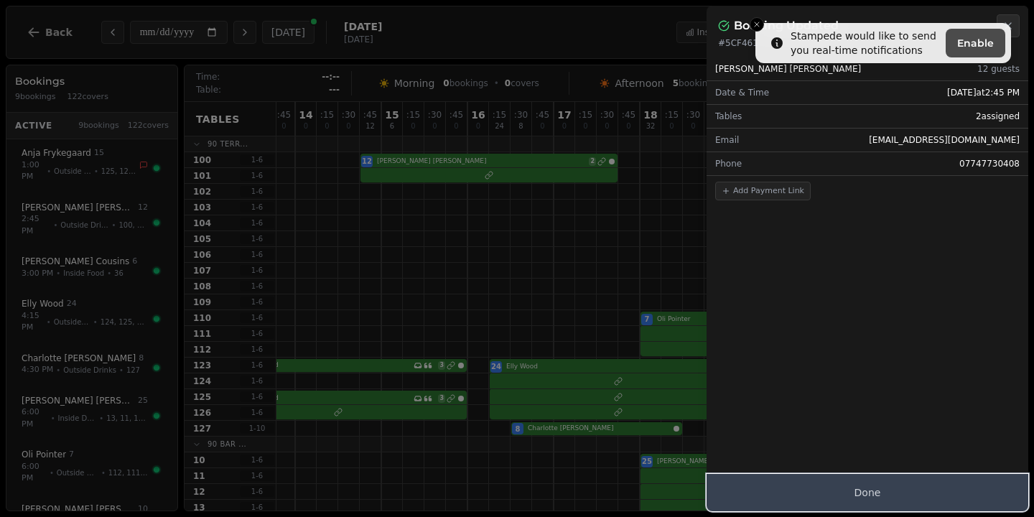
click at [870, 492] on button "Done" at bounding box center [867, 492] width 322 height 37
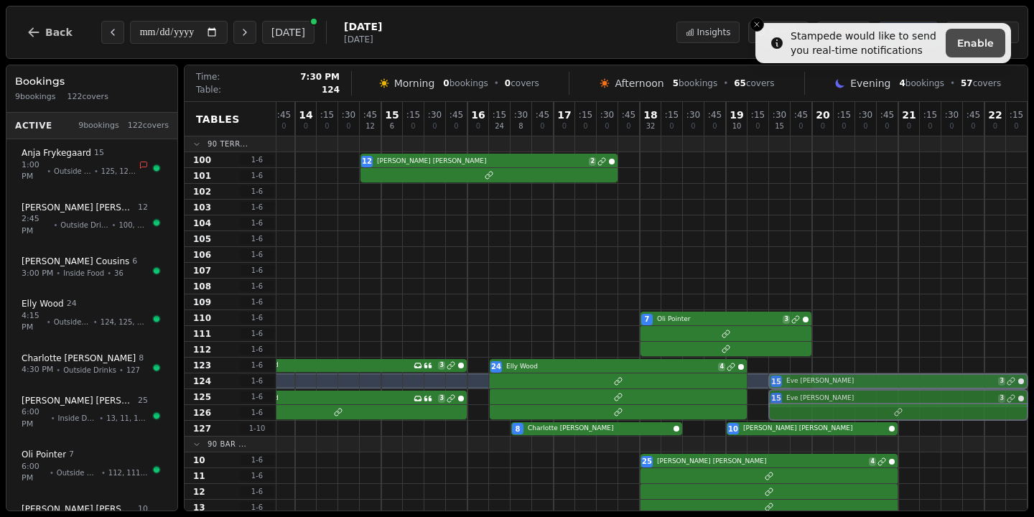
drag, startPoint x: 806, startPoint y: 367, endPoint x: 805, endPoint y: 375, distance: 8.6
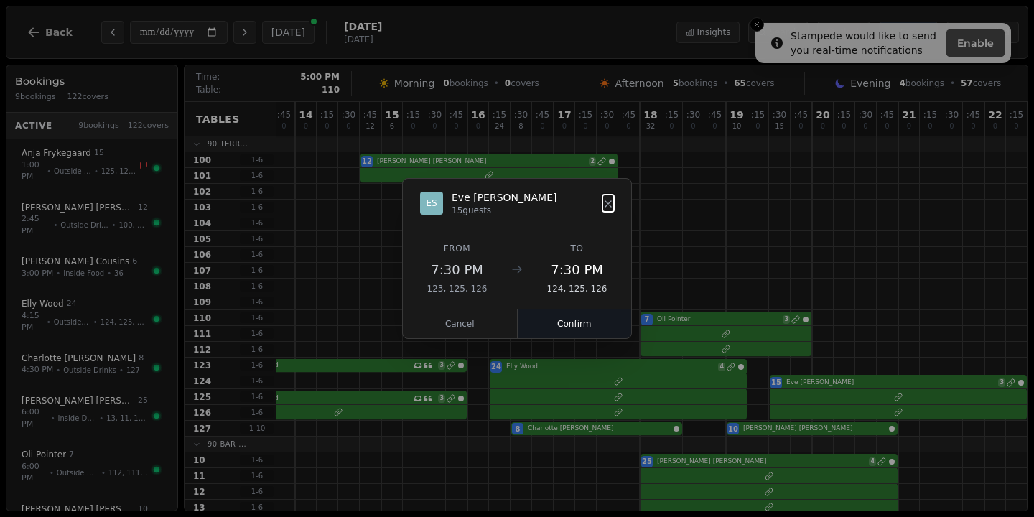
click at [565, 319] on button "Confirm" at bounding box center [575, 323] width 114 height 29
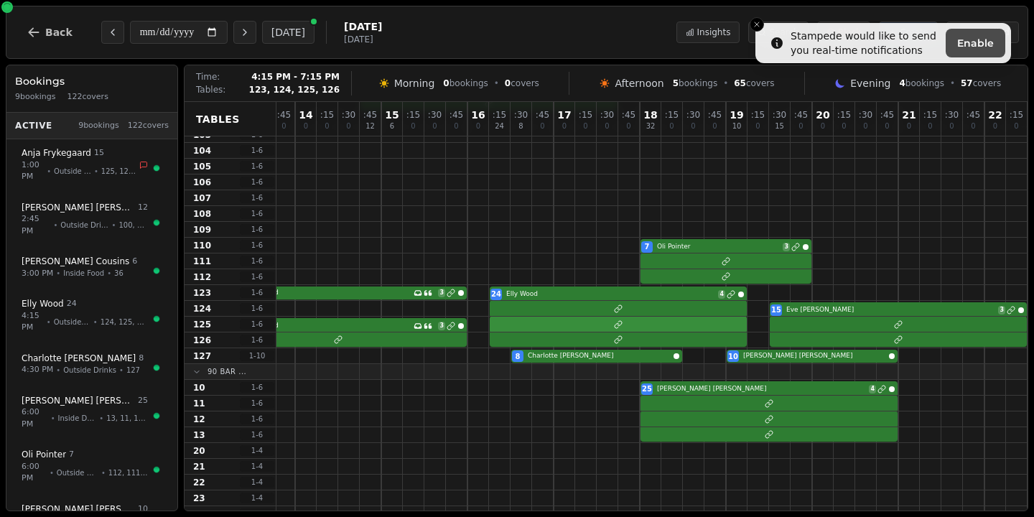
scroll to position [95, 154]
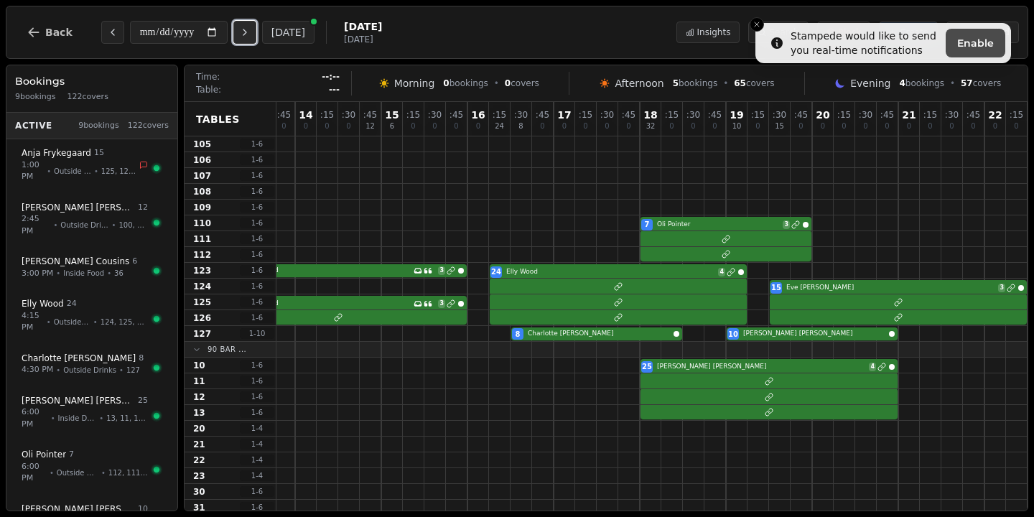
click at [250, 32] on icon "Next day" at bounding box center [244, 32] width 11 height 11
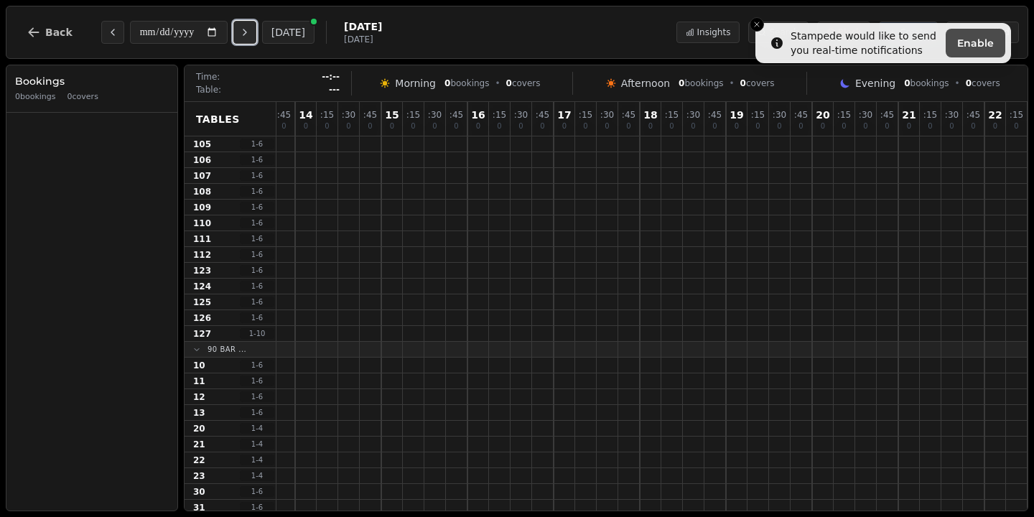
click at [250, 32] on icon "Next day" at bounding box center [244, 32] width 11 height 11
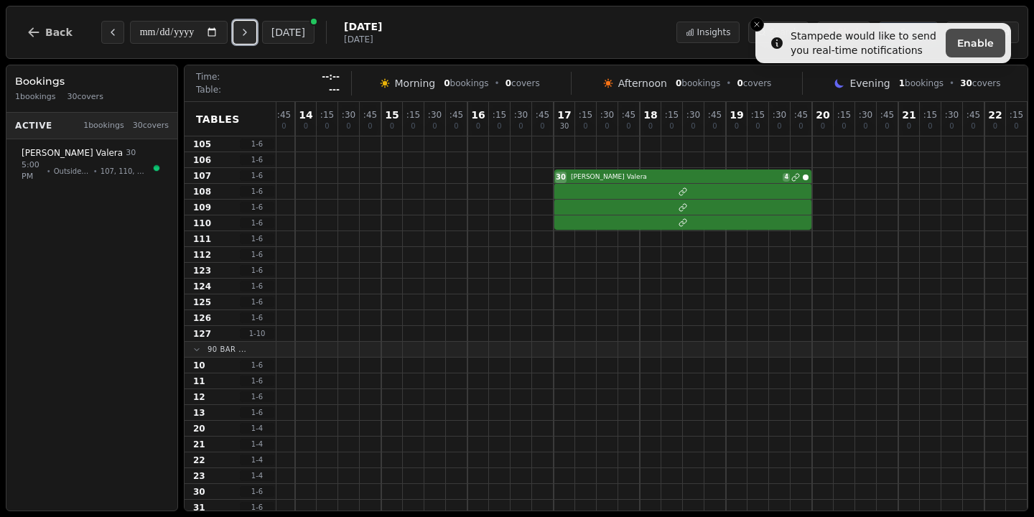
click at [250, 32] on icon "Next day" at bounding box center [244, 32] width 11 height 11
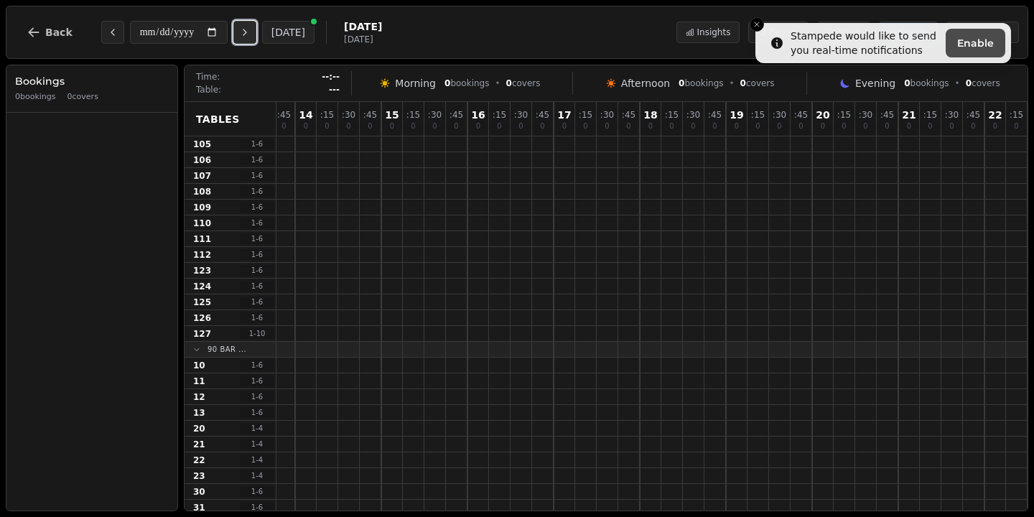
click at [250, 32] on icon "Next day" at bounding box center [244, 32] width 11 height 11
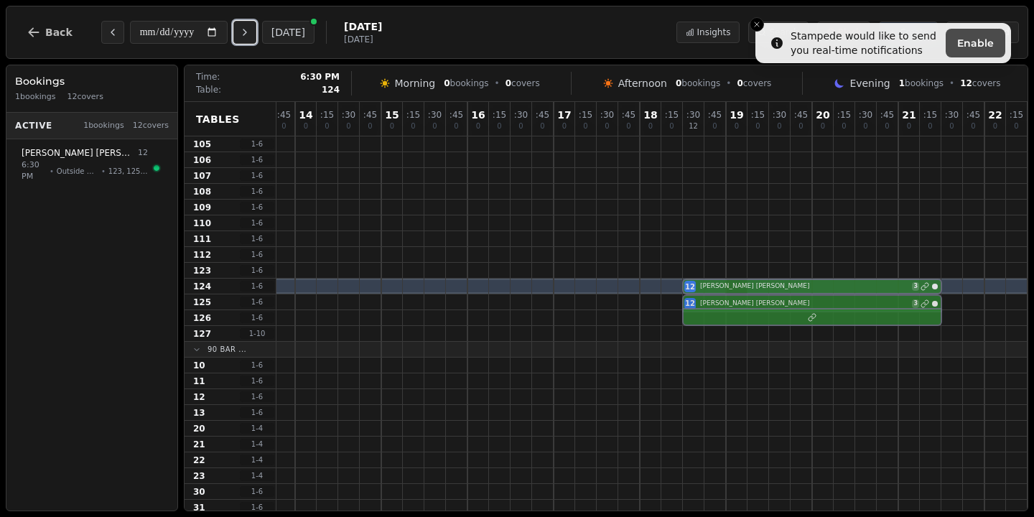
drag, startPoint x: 731, startPoint y: 268, endPoint x: 729, endPoint y: 281, distance: 13.1
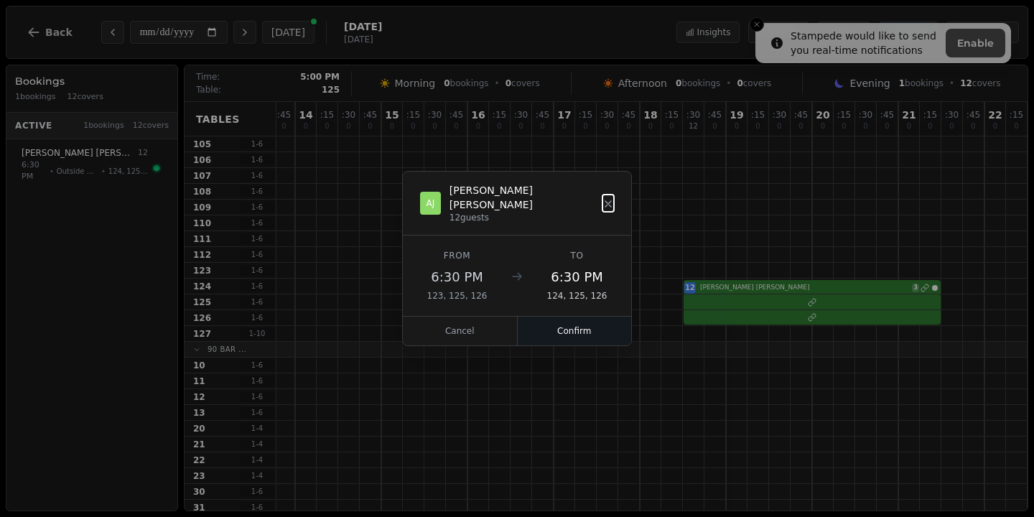
click at [568, 323] on button "Confirm" at bounding box center [575, 331] width 114 height 29
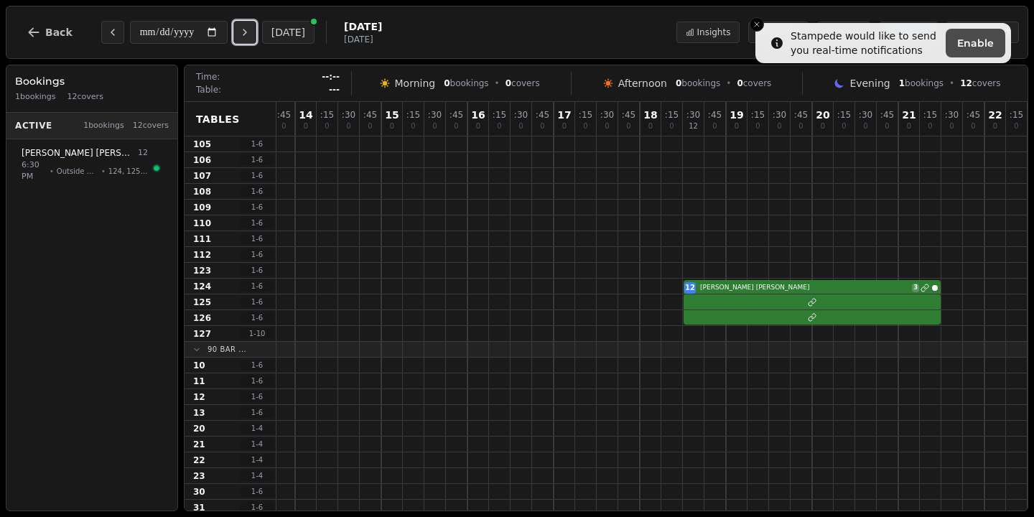
click at [250, 27] on icon "Next day" at bounding box center [244, 32] width 11 height 11
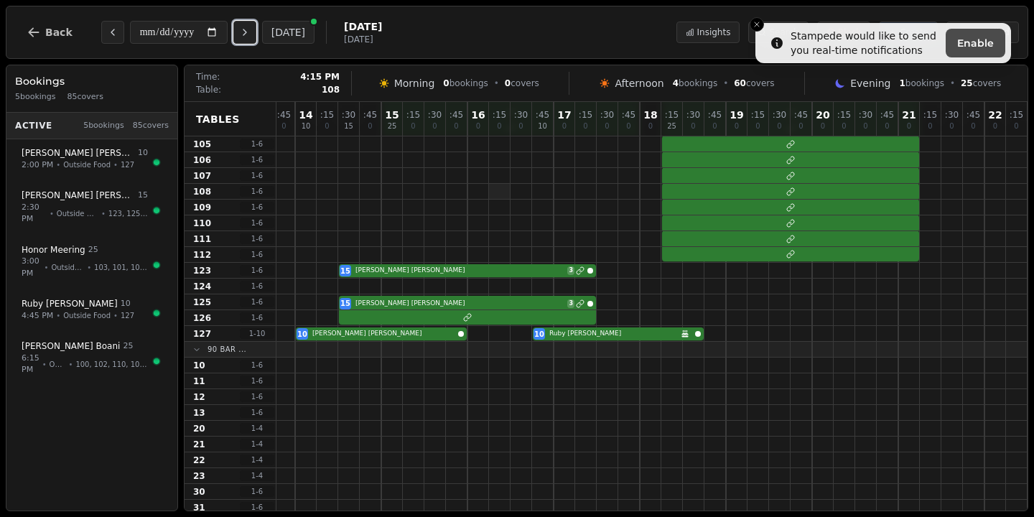
scroll to position [0, 154]
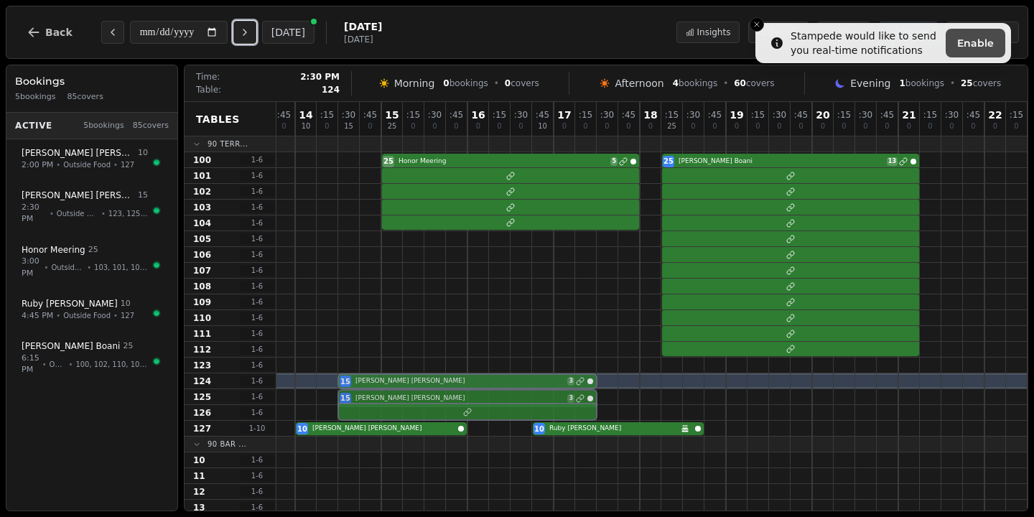
drag, startPoint x: 390, startPoint y: 362, endPoint x: 387, endPoint y: 377, distance: 15.5
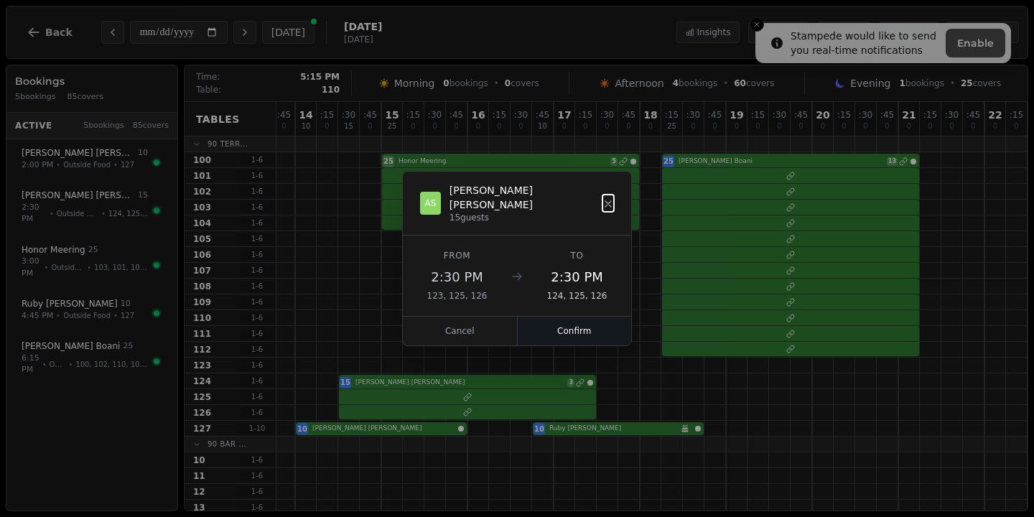
click at [584, 317] on button "Confirm" at bounding box center [575, 331] width 114 height 29
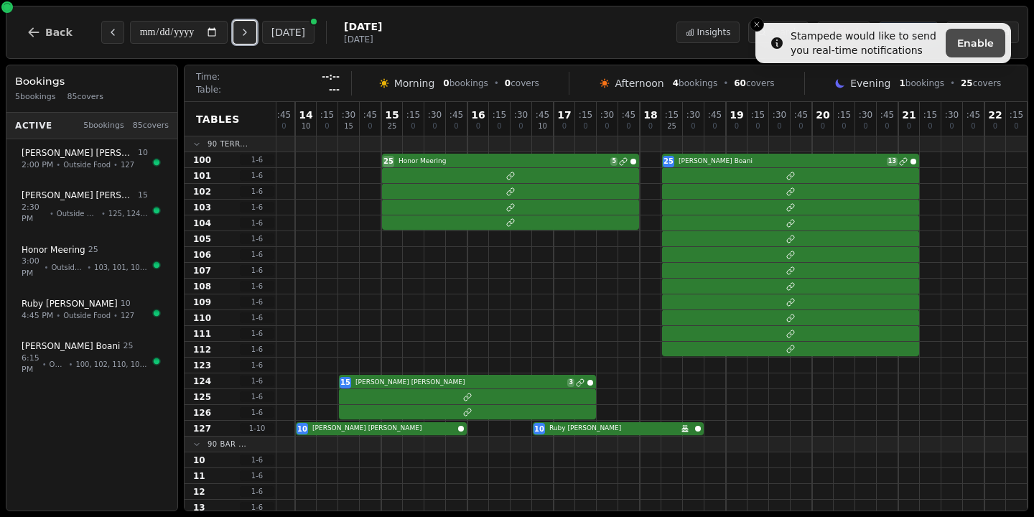
click at [246, 32] on icon "Next day" at bounding box center [244, 32] width 3 height 6
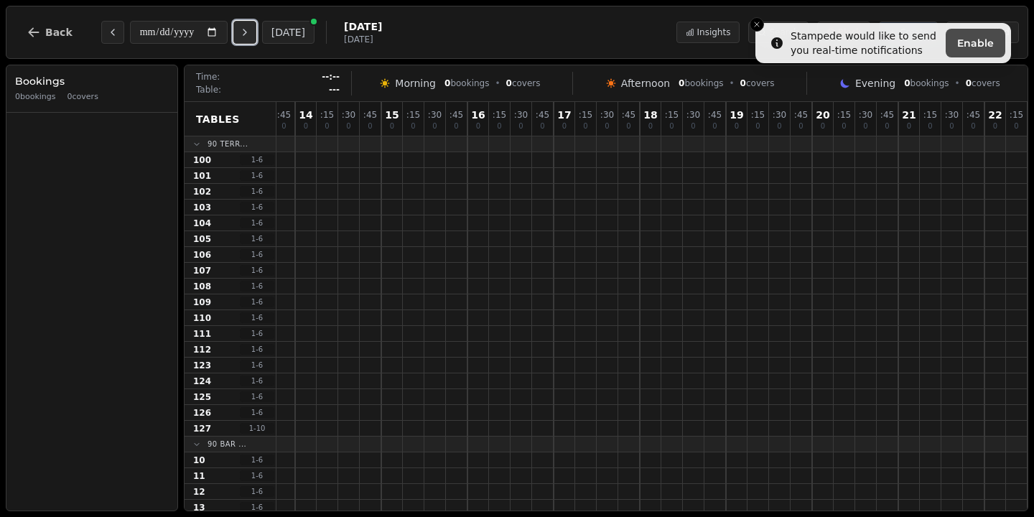
click at [246, 32] on icon "Next day" at bounding box center [244, 32] width 3 height 6
type input "**********"
click at [41, 31] on button "Back" at bounding box center [49, 32] width 69 height 34
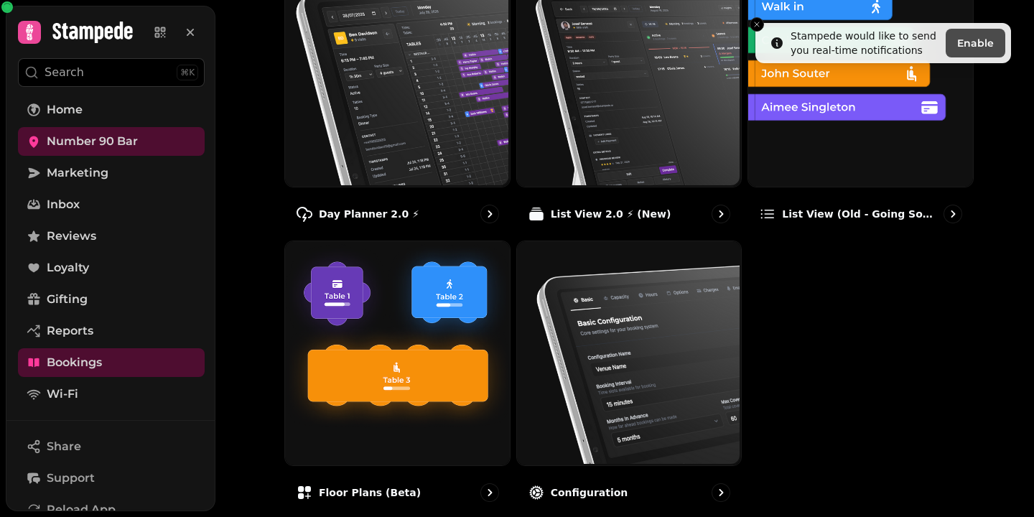
scroll to position [210, 0]
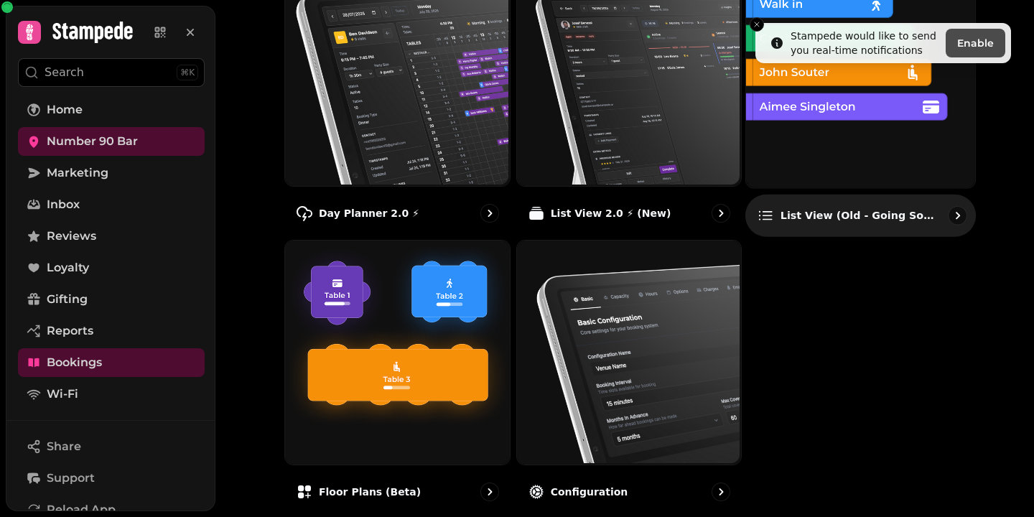
click at [823, 150] on img at bounding box center [858, 71] width 229 height 229
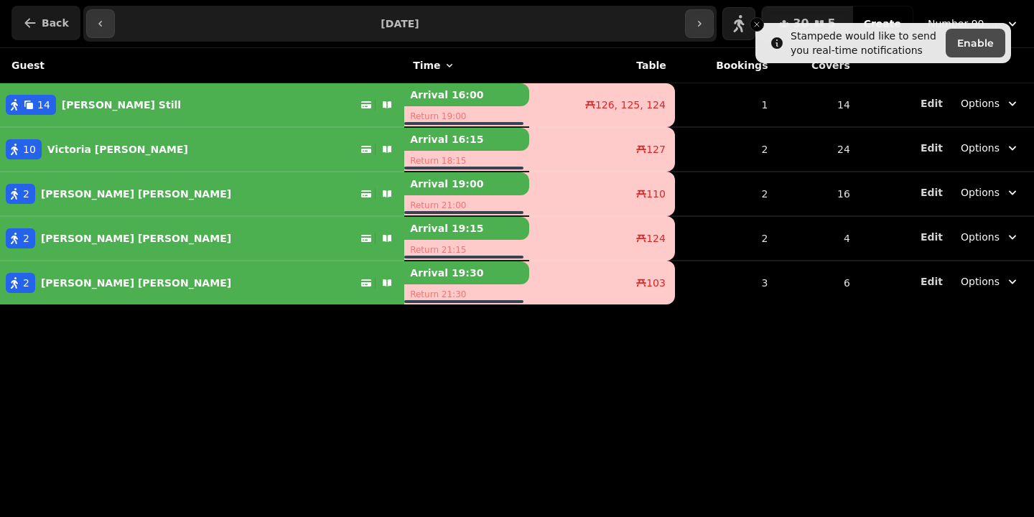
click at [30, 25] on icon "button" at bounding box center [30, 23] width 14 height 14
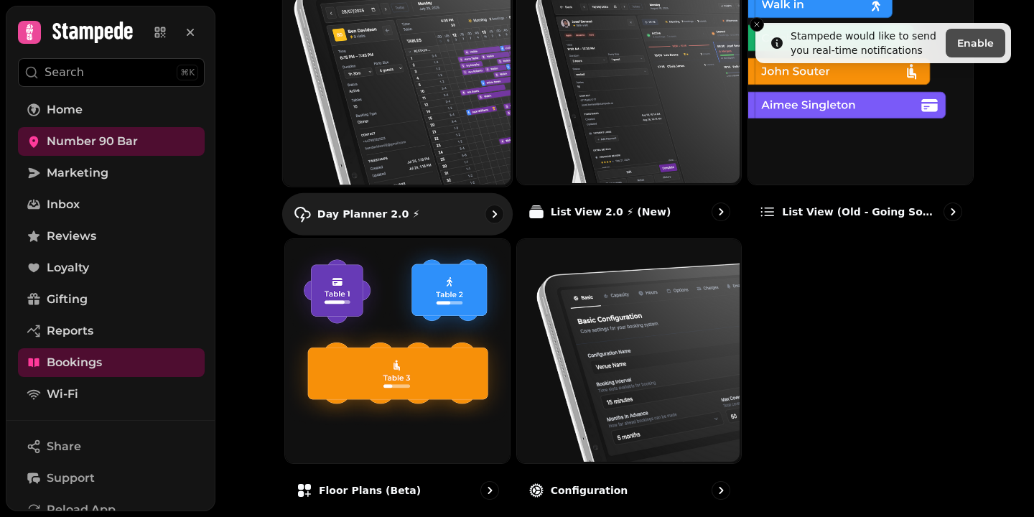
scroll to position [252, 0]
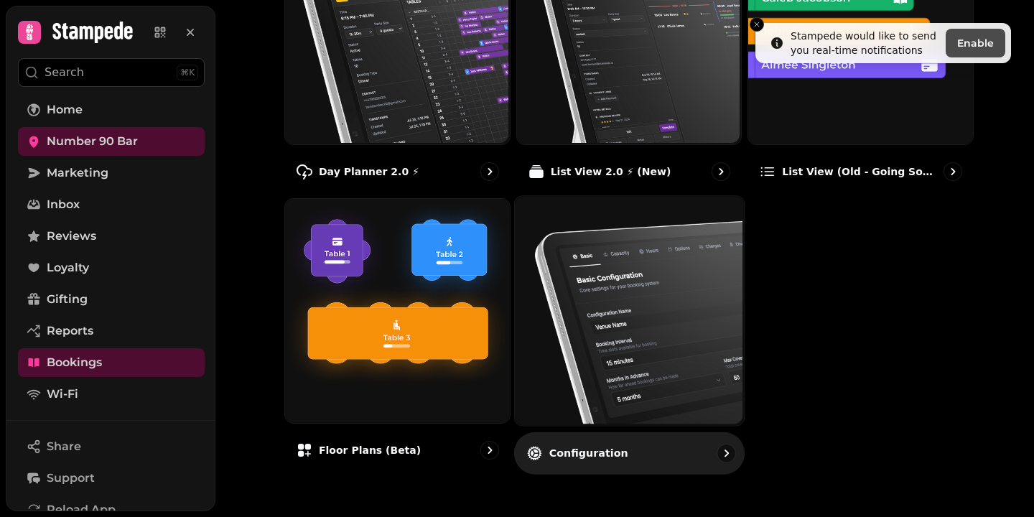
click at [667, 432] on div "Configuration" at bounding box center [629, 452] width 230 height 42
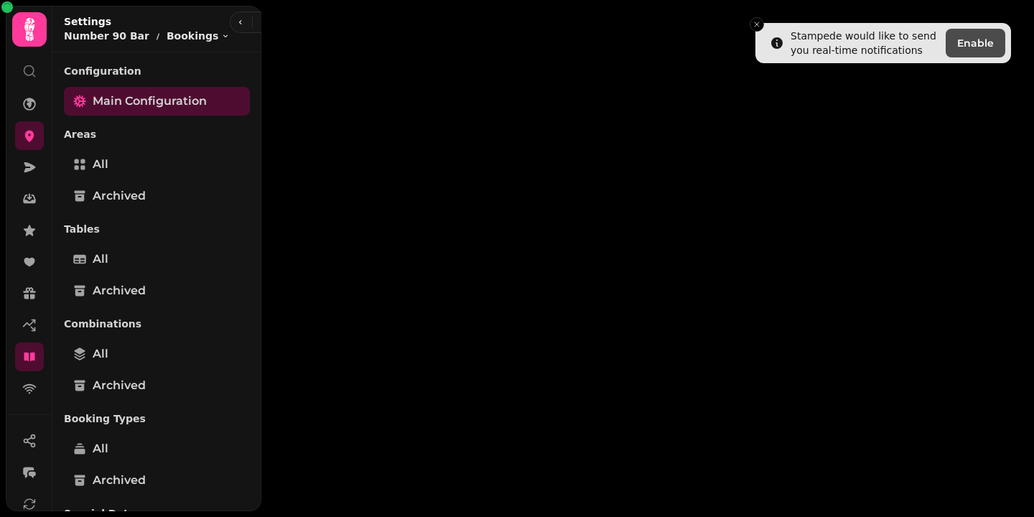
select select "**********"
select select "*"
select select "**"
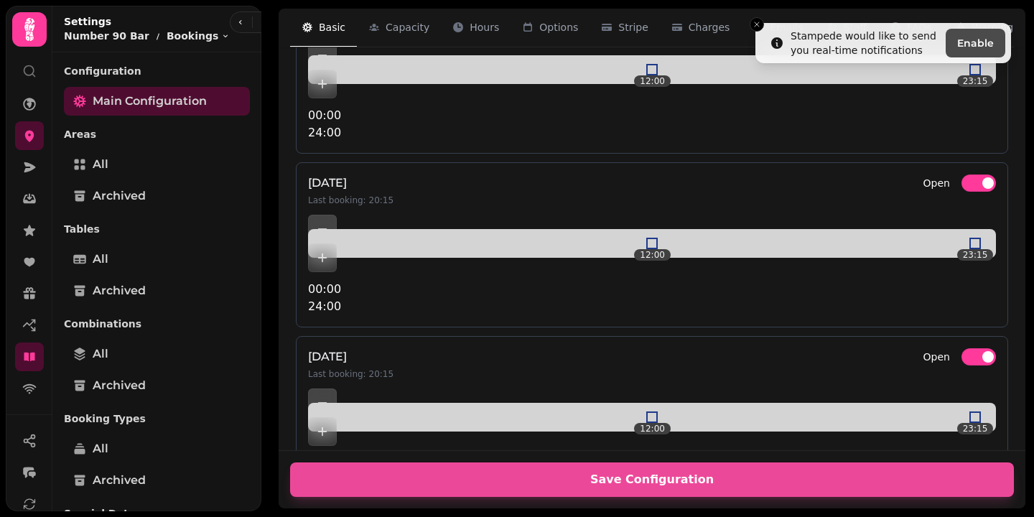
scroll to position [700, 0]
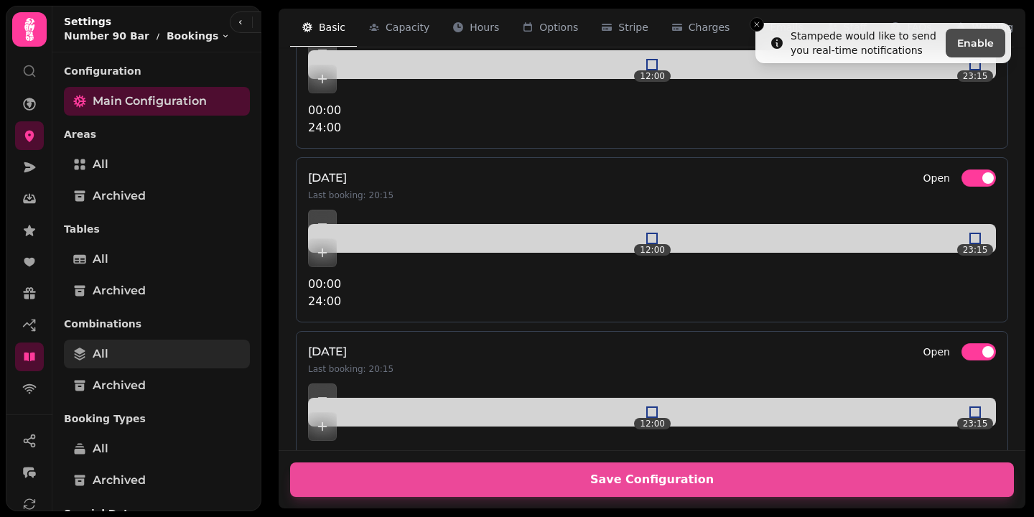
click at [100, 345] on span "All" at bounding box center [101, 353] width 16 height 17
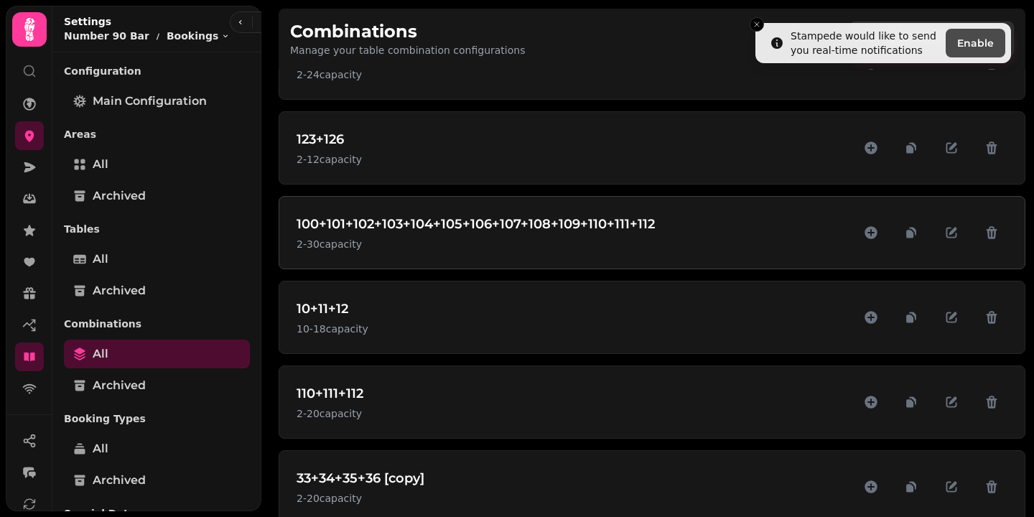
scroll to position [1718, 0]
click at [994, 479] on icon "button" at bounding box center [991, 486] width 14 height 14
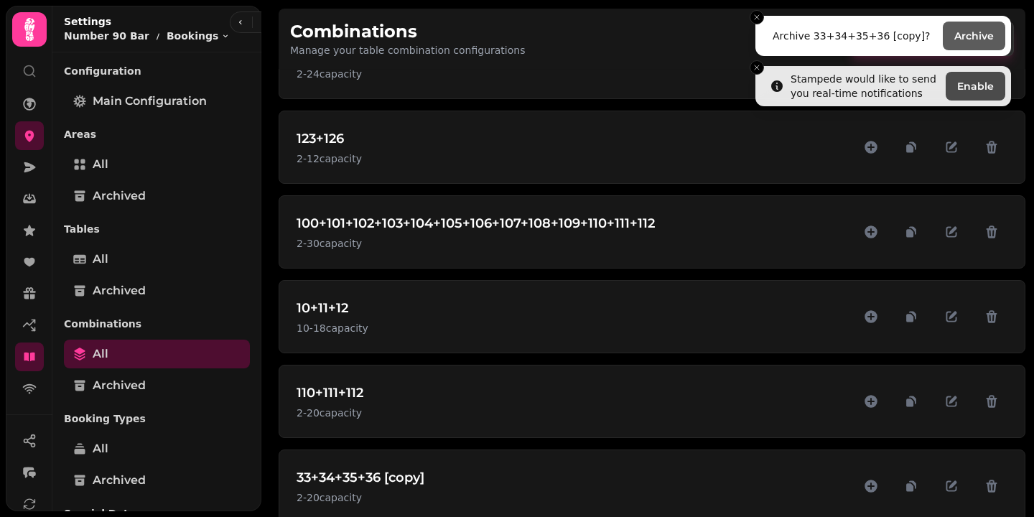
click at [974, 36] on button "Archive" at bounding box center [973, 36] width 62 height 29
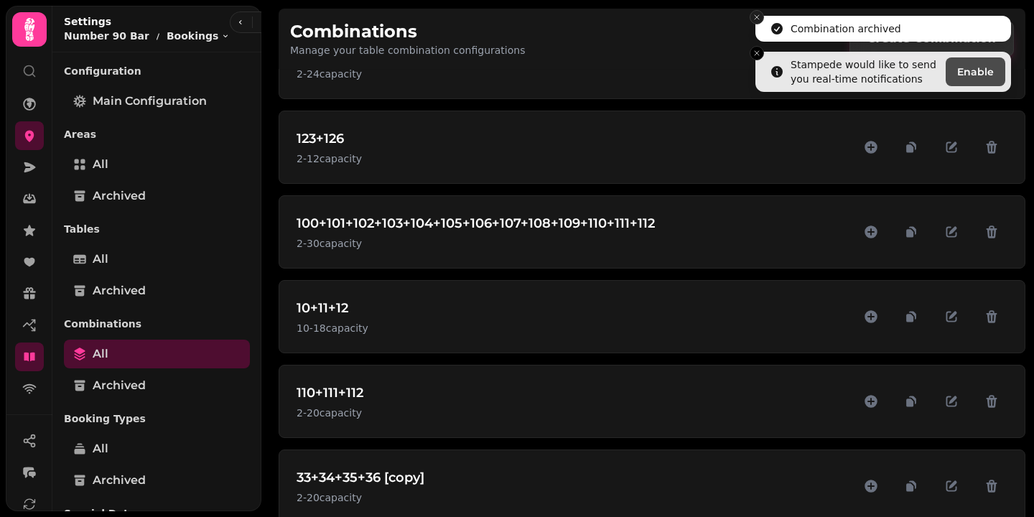
click at [754, 20] on icon "Close toast" at bounding box center [756, 17] width 9 height 9
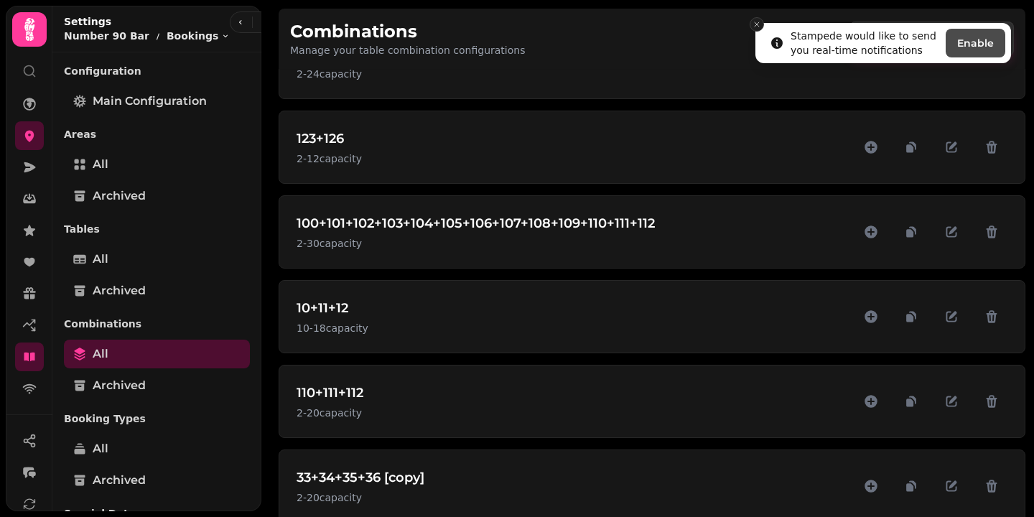
click at [754, 24] on icon "Close toast" at bounding box center [756, 24] width 9 height 9
